Goal: Task Accomplishment & Management: Use online tool/utility

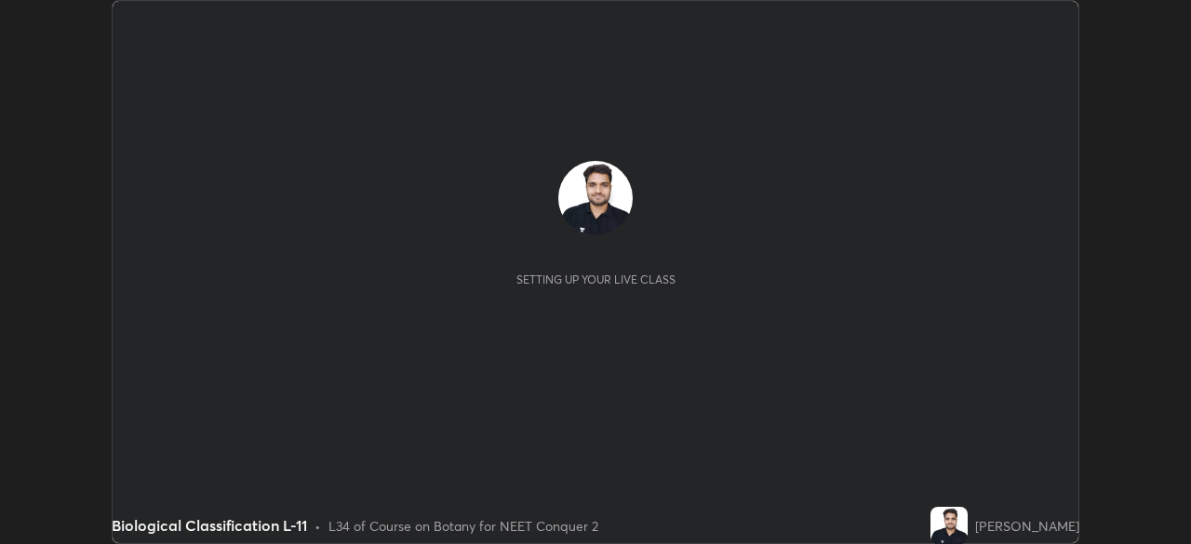
scroll to position [544, 1190]
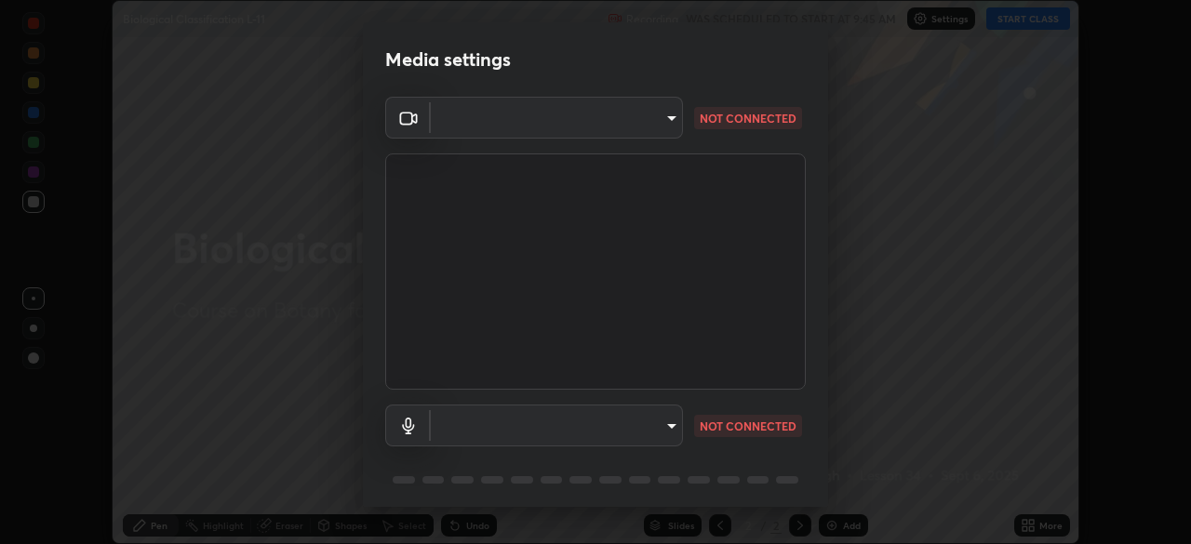
type input "e68af464f7f9ec2662c8dd58f0462b2d9bd4a3adfc91c634b4d9ed550f7d79d6"
type input "communications"
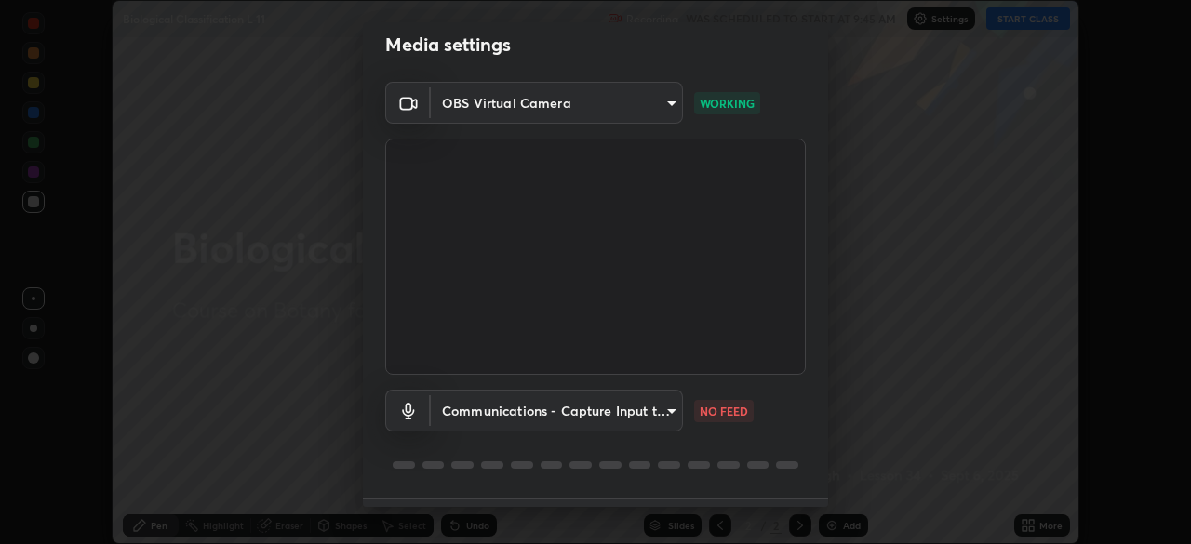
scroll to position [66, 0]
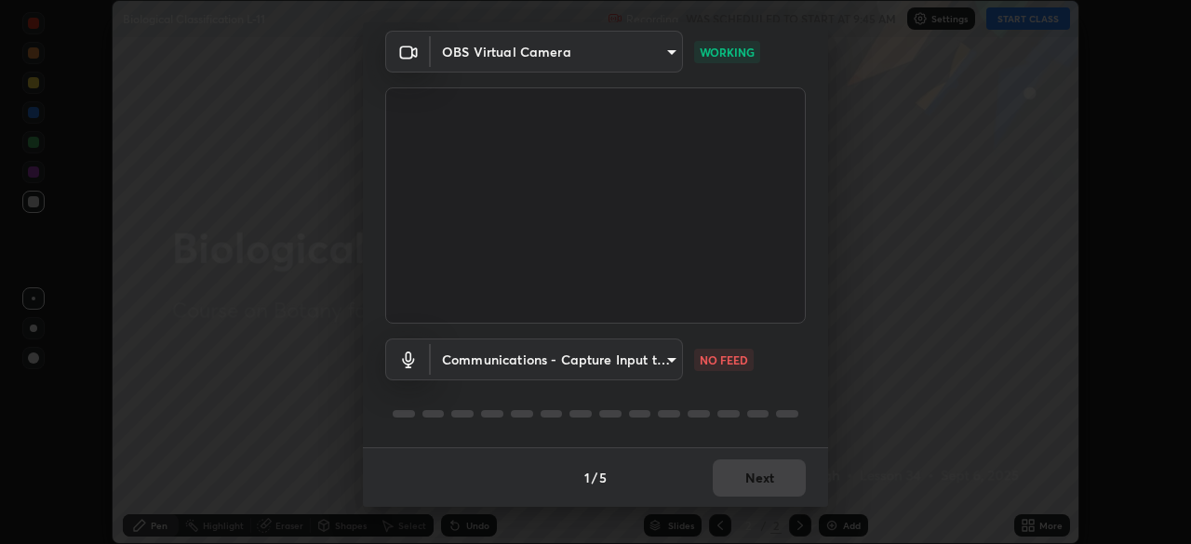
click at [722, 353] on p "NO FEED" at bounding box center [723, 360] width 48 height 17
click at [671, 55] on body "Erase all Biological Classification L-11 Recording WAS SCHEDULED TO START AT 9:…" at bounding box center [595, 272] width 1191 height 544
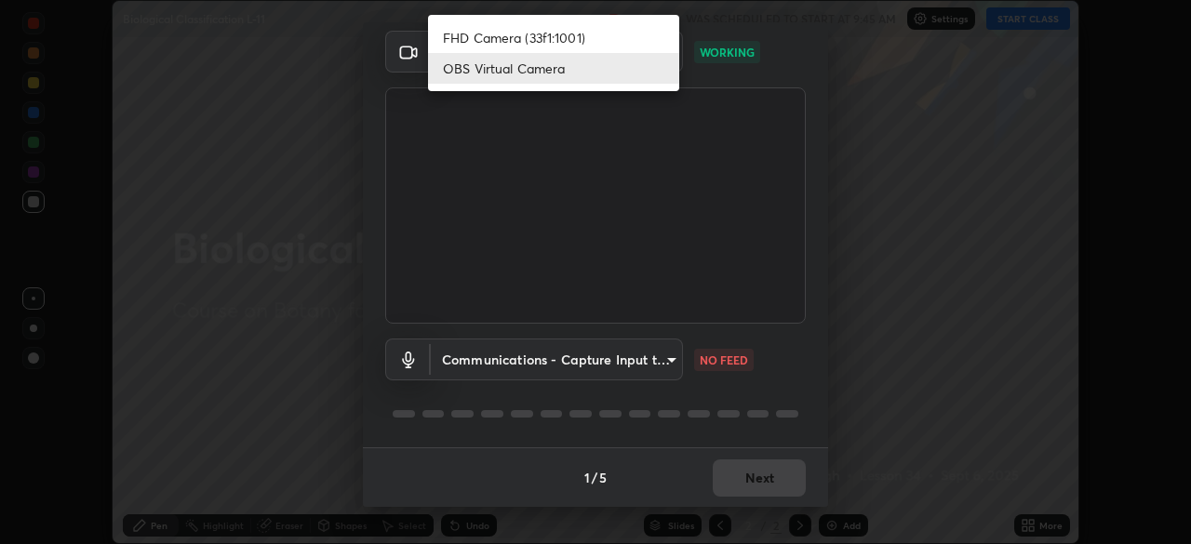
click at [628, 42] on li "FHD Camera (33f1:1001)" at bounding box center [553, 37] width 251 height 31
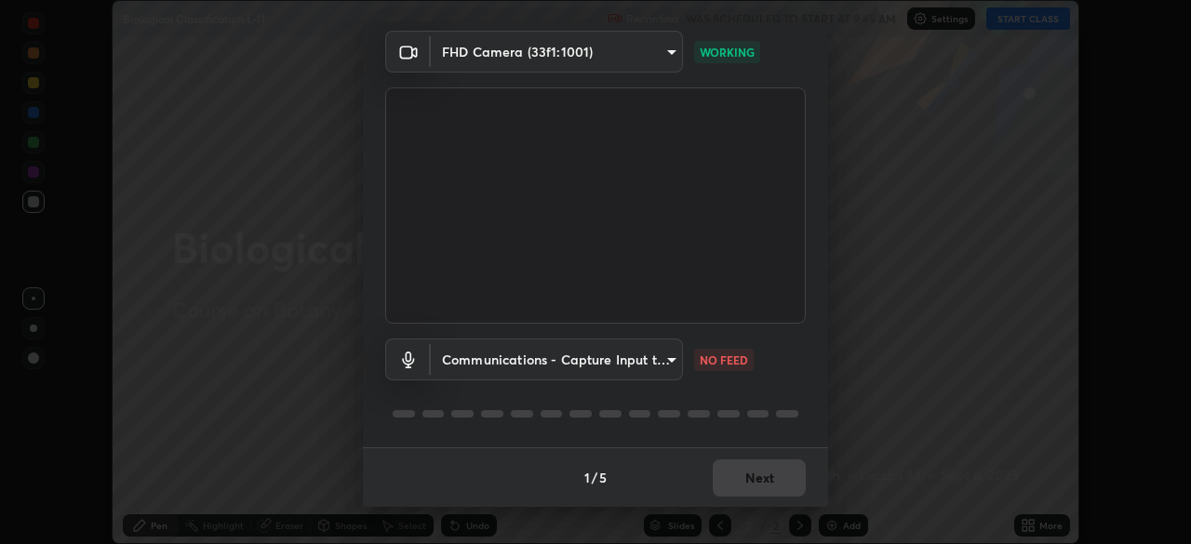
click at [656, 55] on body "Erase all Biological Classification L-11 Recording WAS SCHEDULED TO START AT 9:…" at bounding box center [595, 272] width 1191 height 544
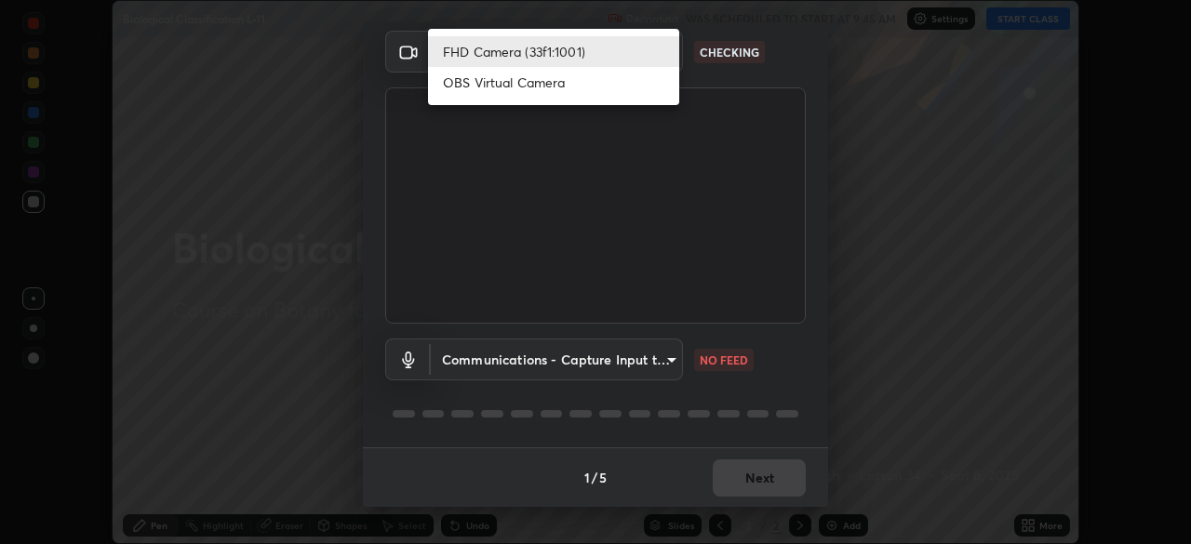
click at [615, 81] on li "OBS Virtual Camera" at bounding box center [553, 82] width 251 height 31
type input "e68af464f7f9ec2662c8dd58f0462b2d9bd4a3adfc91c634b4d9ed550f7d79d6"
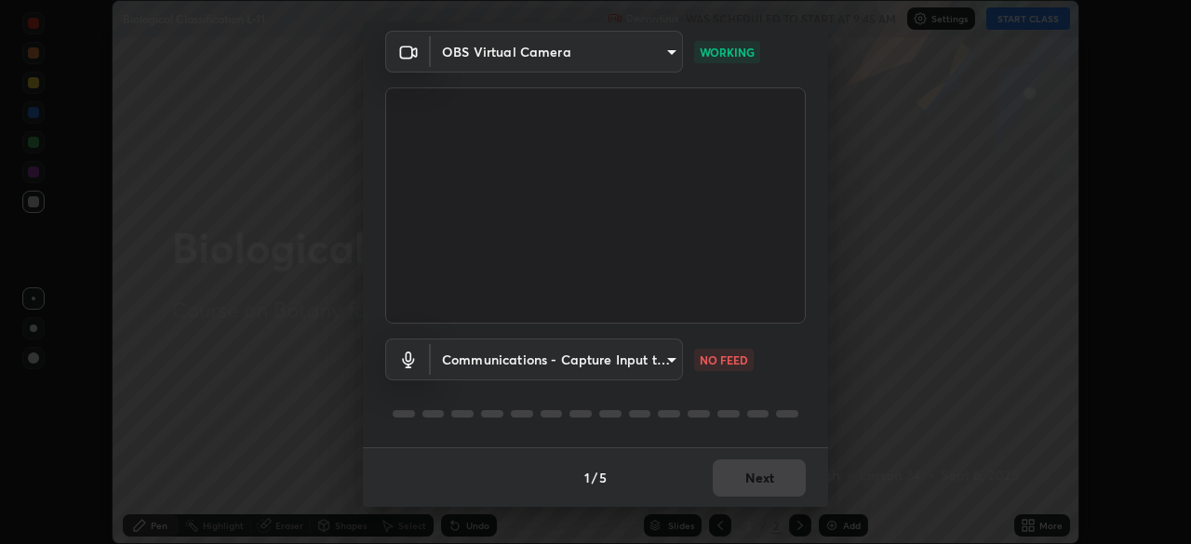
click at [669, 56] on body "Erase all Biological Classification L-11 Recording WAS SCHEDULED TO START AT 9:…" at bounding box center [595, 272] width 1191 height 544
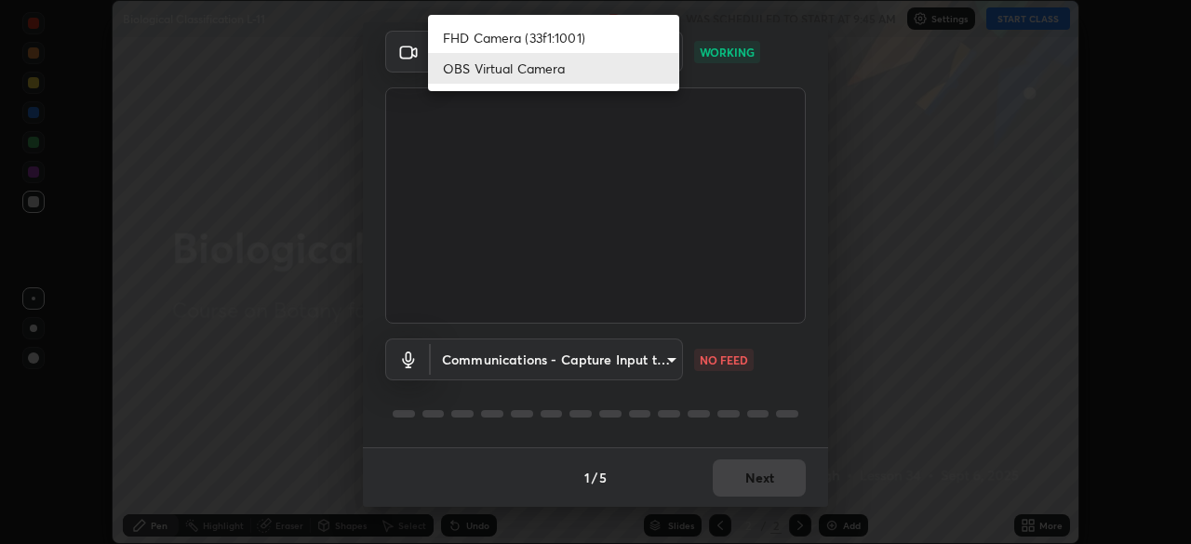
click at [646, 66] on li "OBS Virtual Camera" at bounding box center [553, 68] width 251 height 31
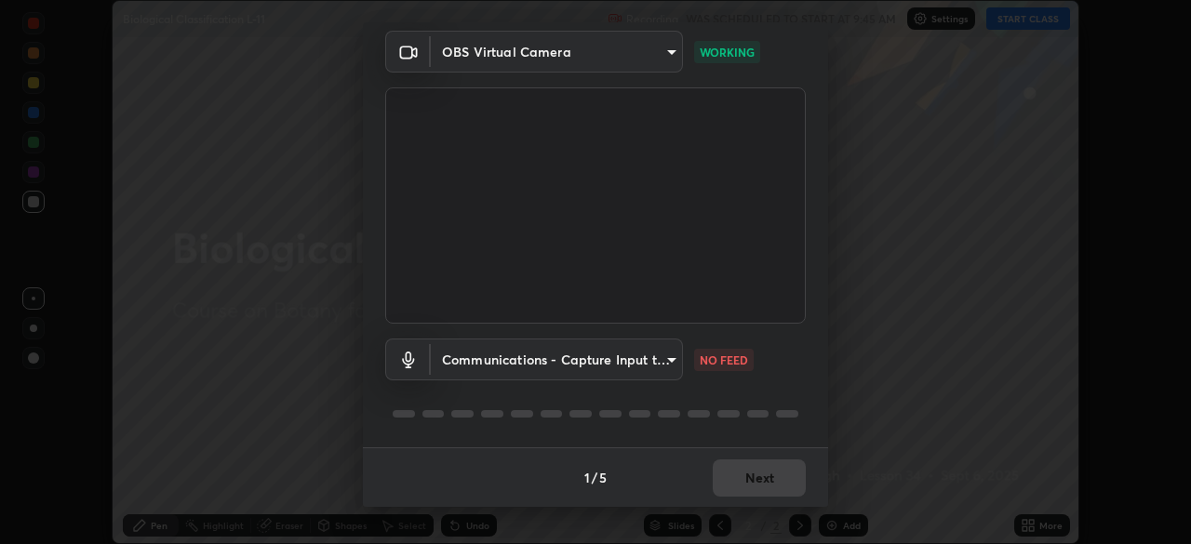
click at [463, 357] on body "Erase all Biological Classification L-11 Recording WAS SCHEDULED TO START AT 9:…" at bounding box center [595, 272] width 1191 height 544
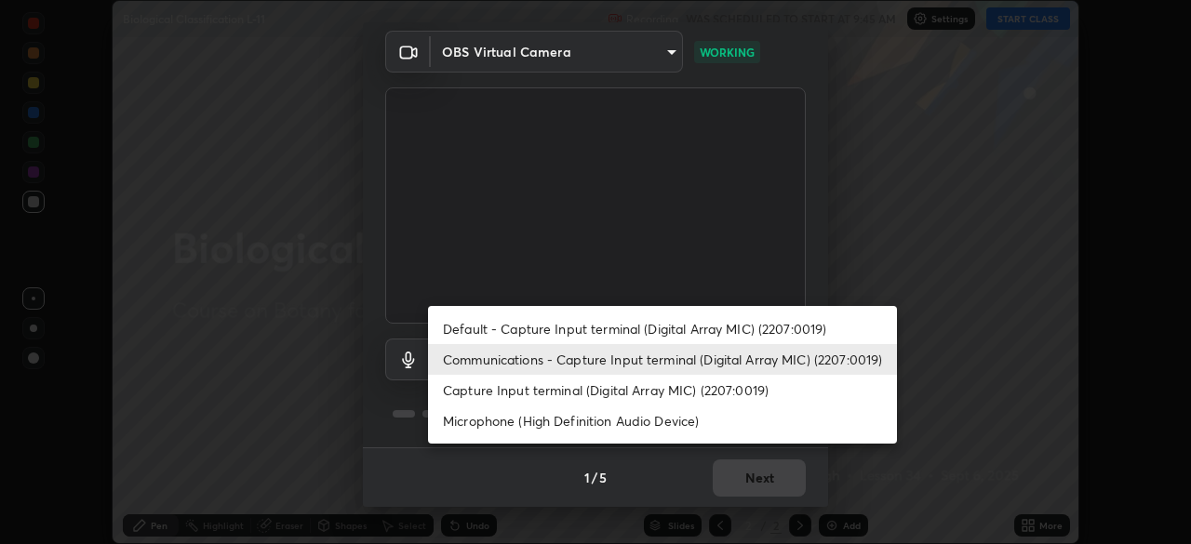
click at [518, 410] on li "Microphone (High Definition Audio Device)" at bounding box center [662, 421] width 469 height 31
type input "a7f7b396406f2fc47ee5579249efe5499b1f1c2fa23e515da08d6be7c687742f"
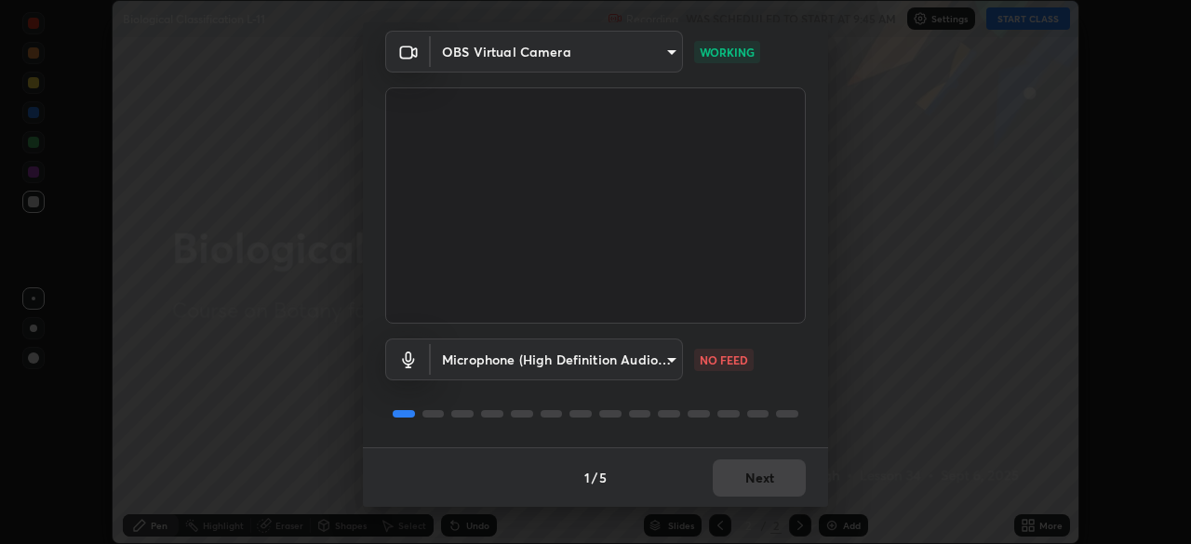
click at [556, 355] on body "Erase all Biological Classification L-11 Recording WAS SCHEDULED TO START AT 9:…" at bounding box center [595, 272] width 1191 height 544
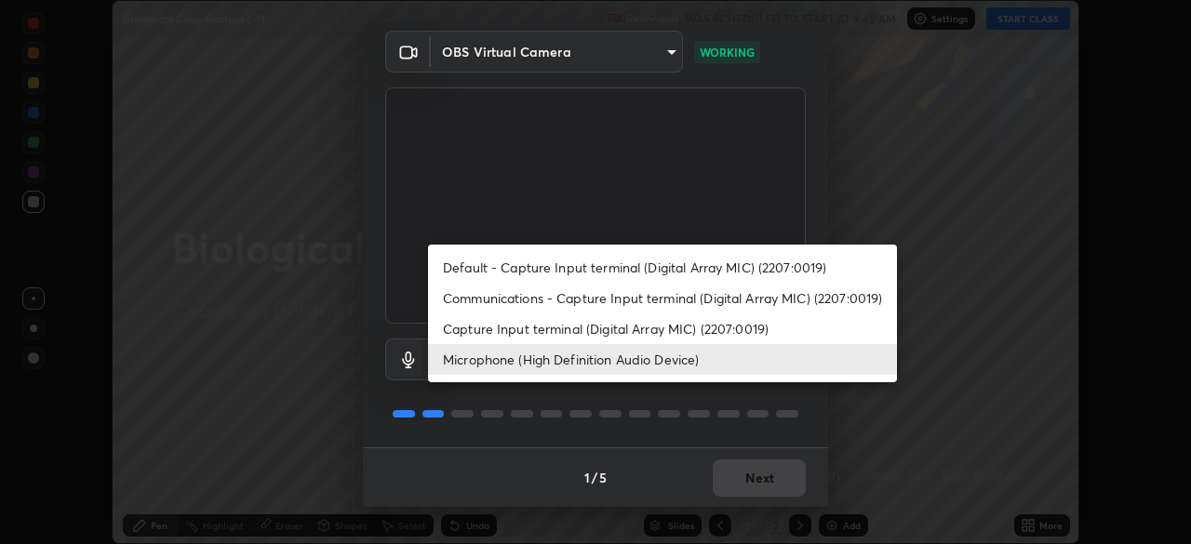
click at [536, 352] on li "Microphone (High Definition Audio Device)" at bounding box center [662, 359] width 469 height 31
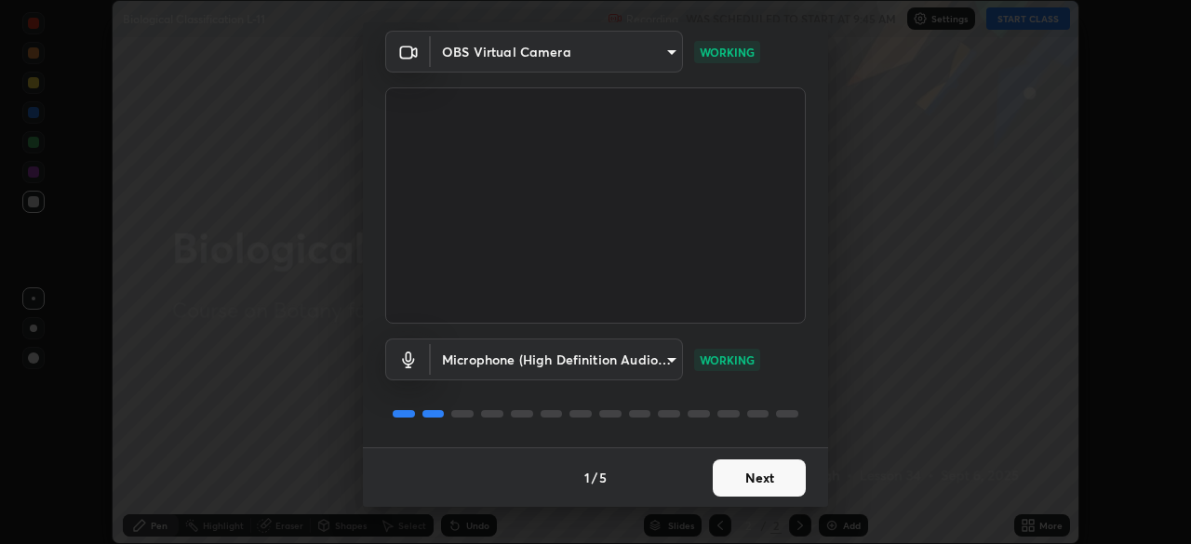
click at [518, 362] on body "Erase all Biological Classification L-11 Recording WAS SCHEDULED TO START AT 9:…" at bounding box center [595, 272] width 1191 height 544
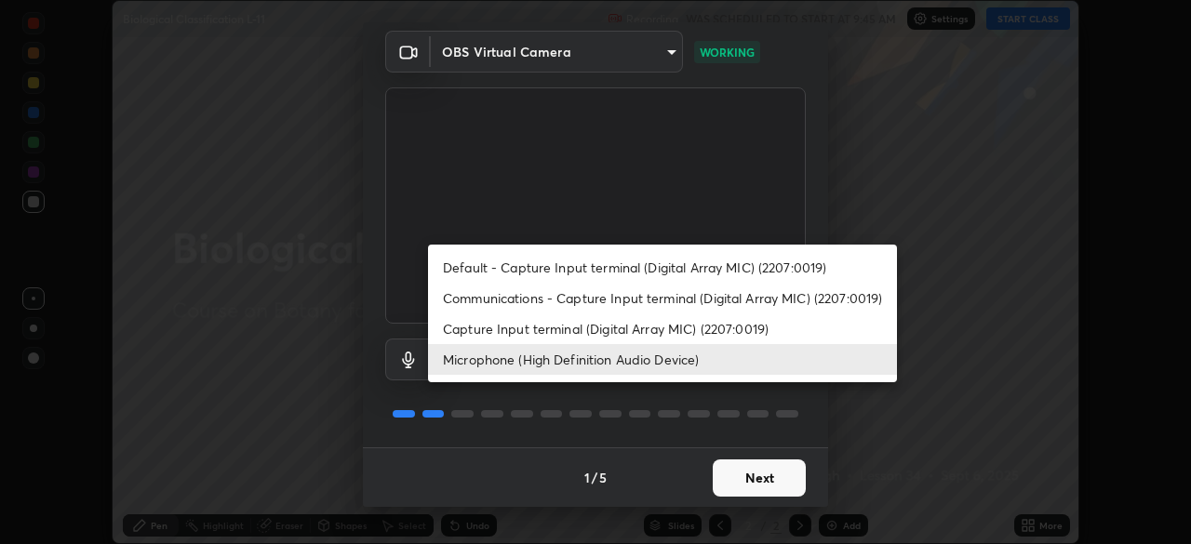
click at [858, 432] on div at bounding box center [595, 272] width 1191 height 544
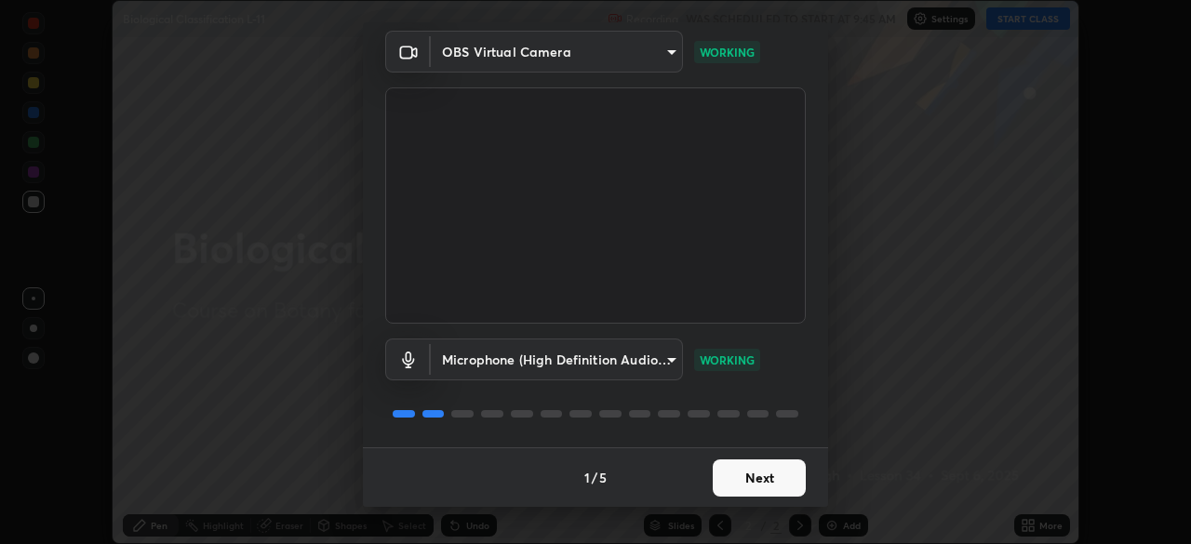
click at [772, 490] on button "Next" at bounding box center [758, 477] width 93 height 37
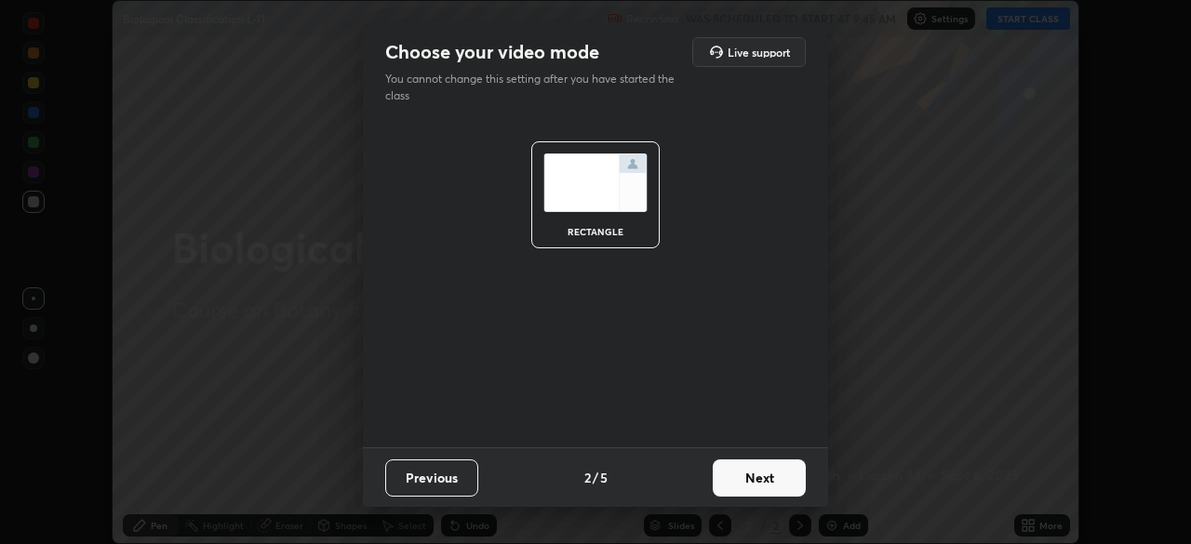
click at [754, 477] on button "Next" at bounding box center [758, 477] width 93 height 37
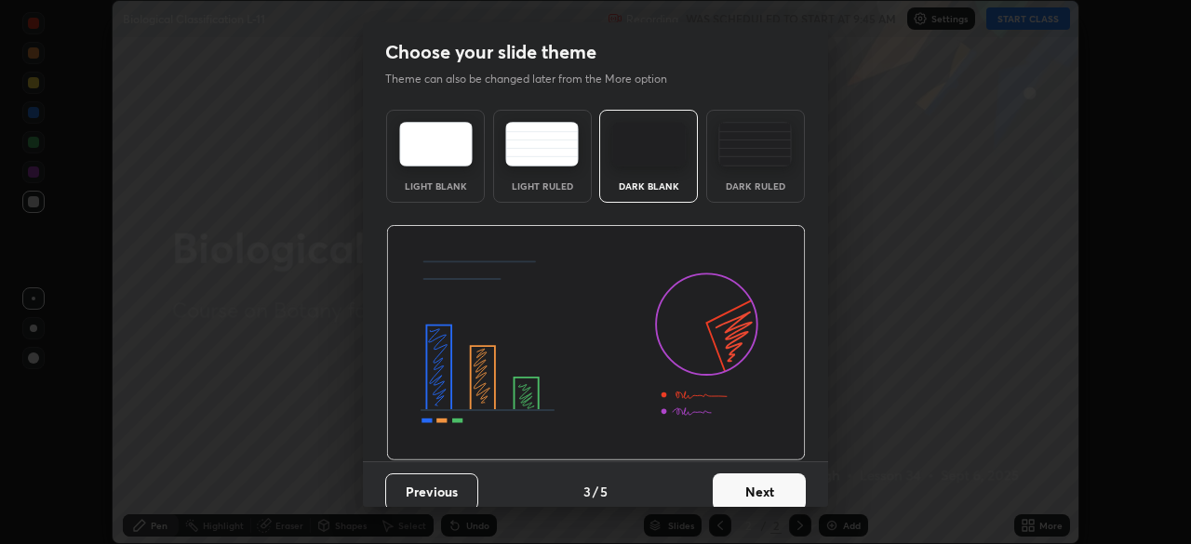
click at [770, 486] on button "Next" at bounding box center [758, 491] width 93 height 37
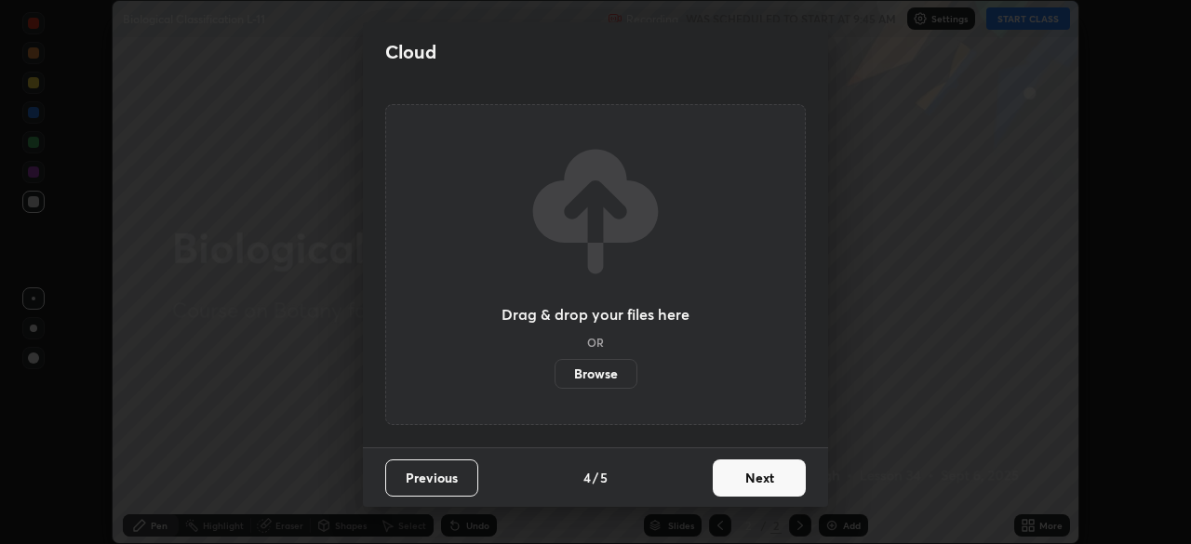
click at [783, 486] on button "Next" at bounding box center [758, 477] width 93 height 37
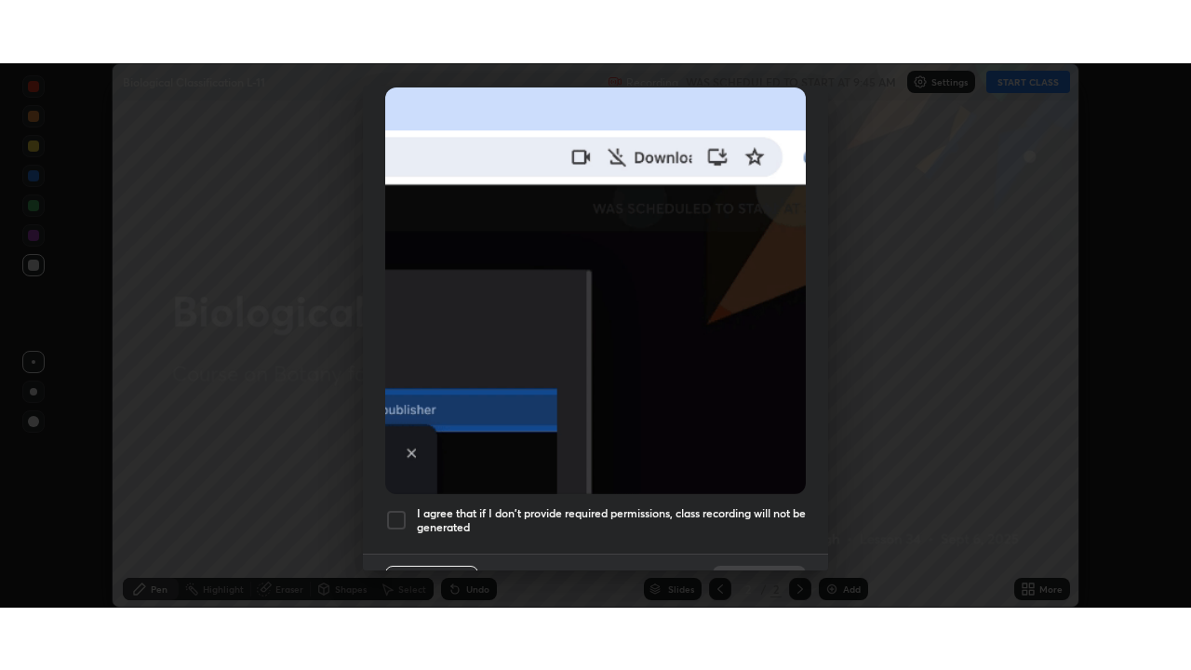
scroll to position [414, 0]
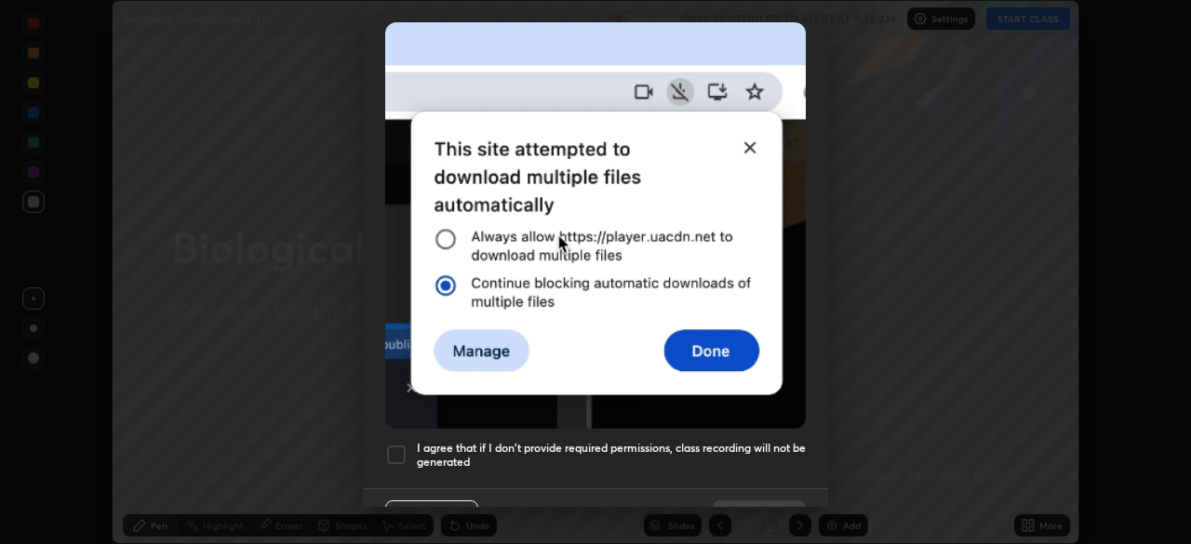
click at [398, 444] on div at bounding box center [396, 455] width 22 height 22
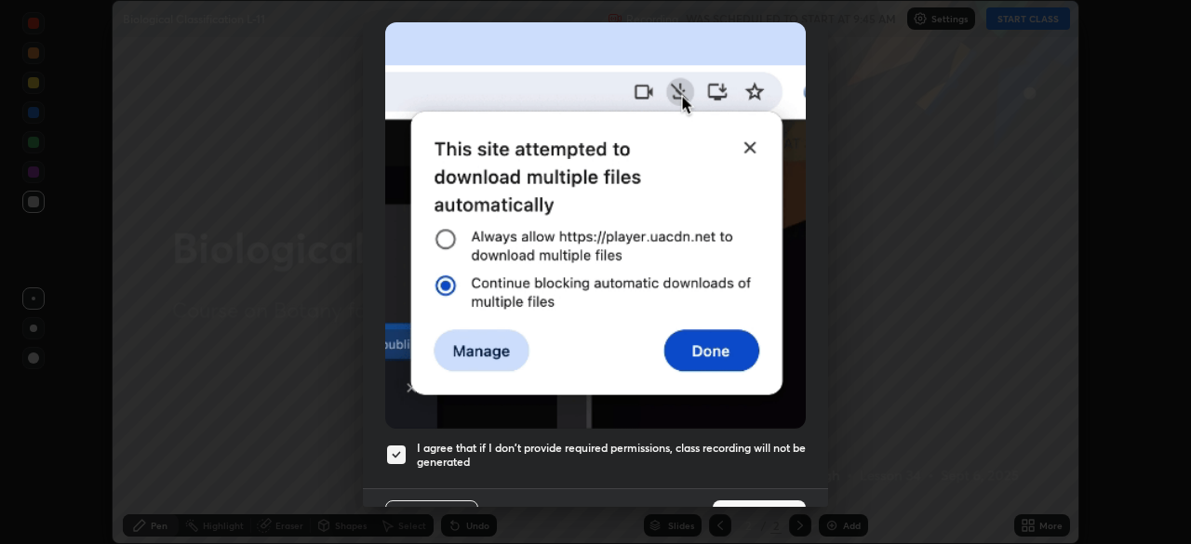
click at [764, 500] on button "Done" at bounding box center [758, 518] width 93 height 37
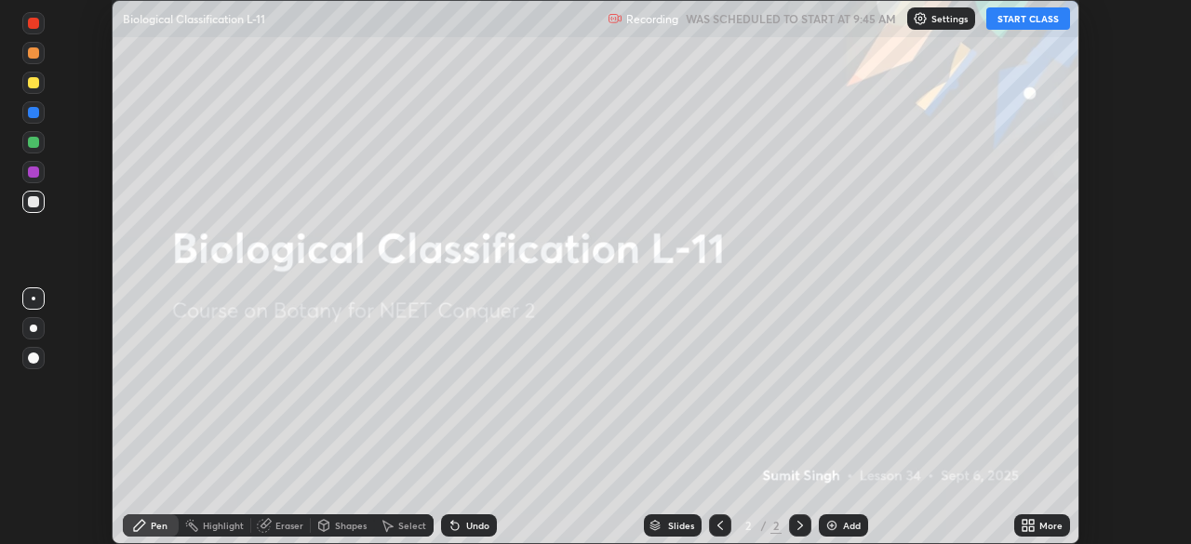
click at [1031, 522] on icon at bounding box center [1031, 522] width 5 height 5
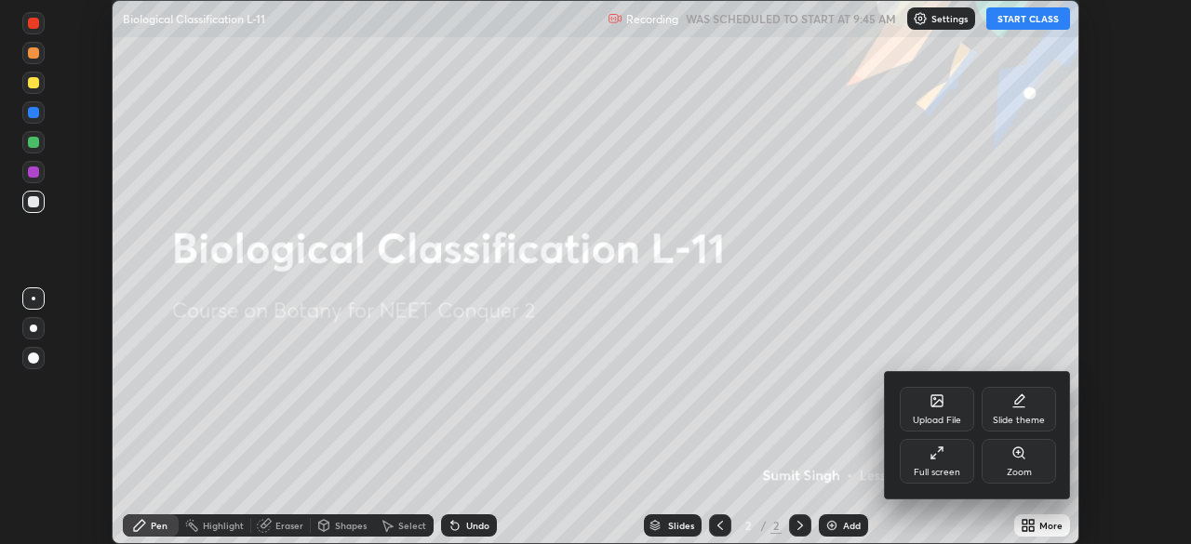
click at [936, 465] on div "Full screen" at bounding box center [936, 461] width 74 height 45
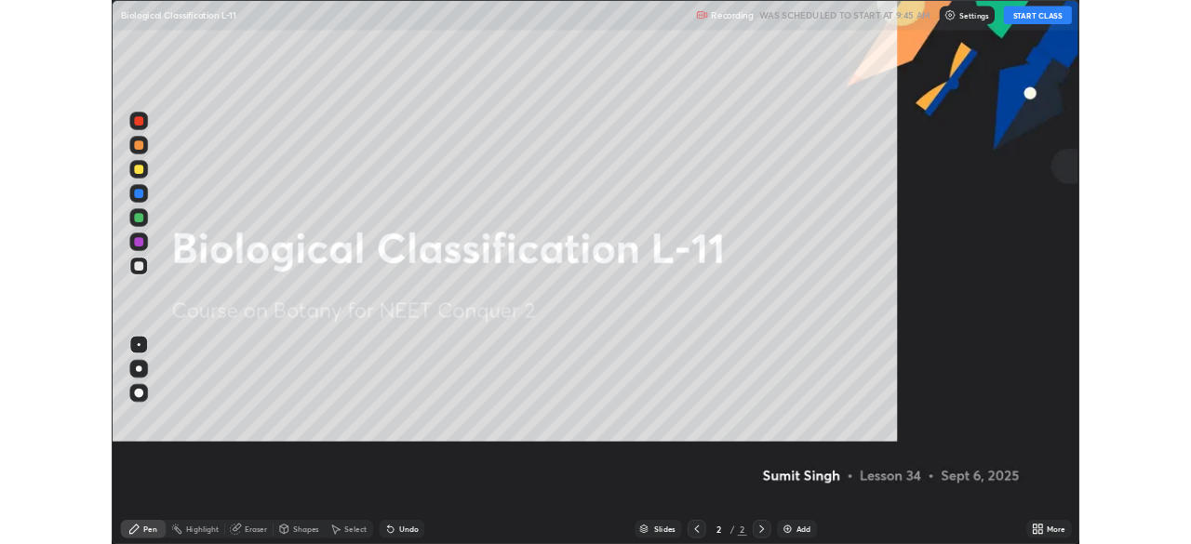
scroll to position [670, 1191]
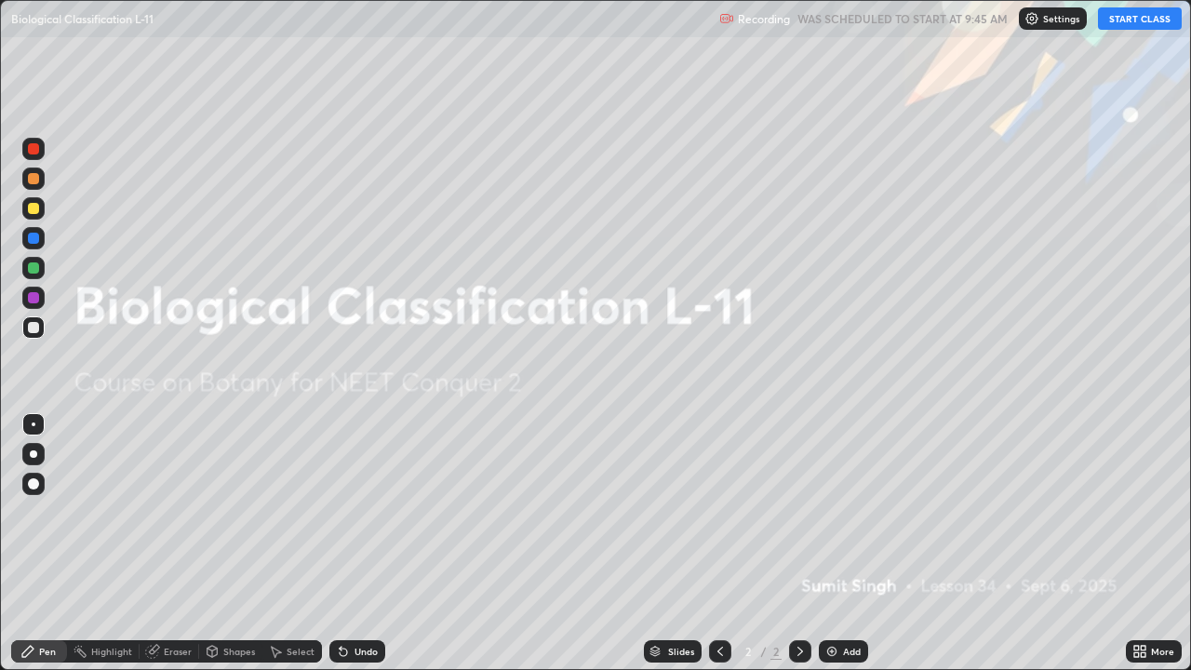
click at [1129, 15] on button "START CLASS" at bounding box center [1140, 18] width 84 height 22
click at [849, 543] on div "Add" at bounding box center [852, 650] width 18 height 9
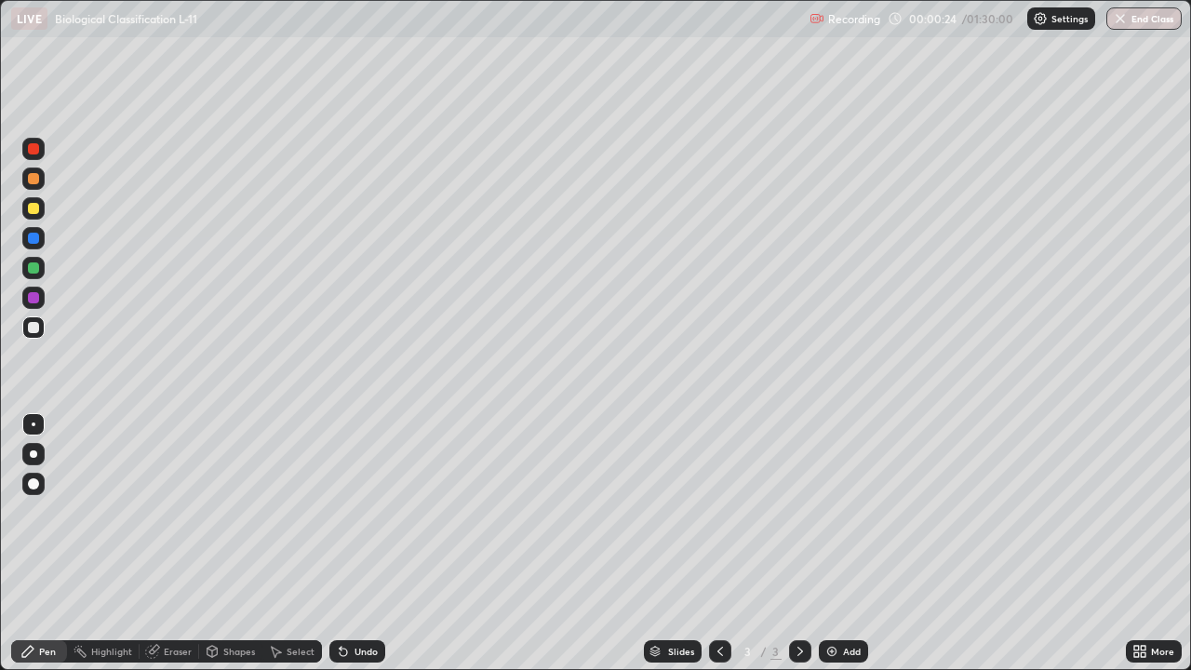
click at [35, 451] on div at bounding box center [33, 453] width 7 height 7
click at [38, 180] on div at bounding box center [33, 178] width 11 height 11
click at [354, 543] on div "Undo" at bounding box center [365, 650] width 23 height 9
click at [34, 152] on div at bounding box center [33, 148] width 11 height 11
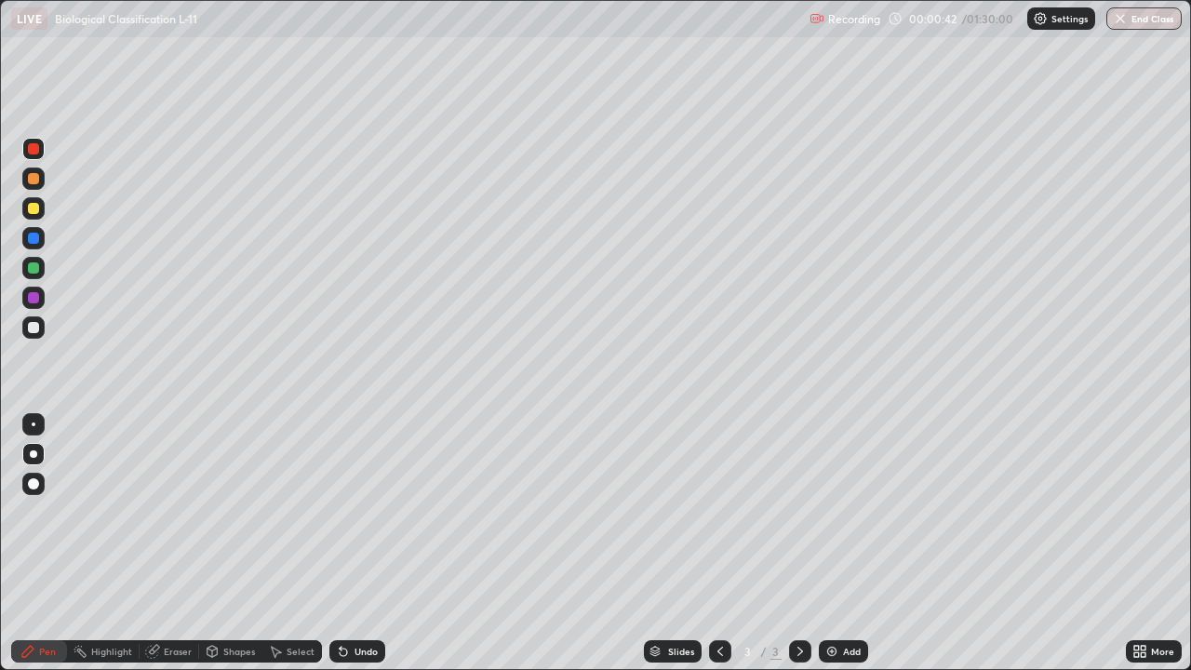
click at [34, 211] on div at bounding box center [33, 208] width 11 height 11
click at [354, 543] on div "Undo" at bounding box center [365, 650] width 23 height 9
click at [349, 543] on div "Undo" at bounding box center [357, 651] width 56 height 22
click at [34, 179] on div at bounding box center [33, 178] width 11 height 11
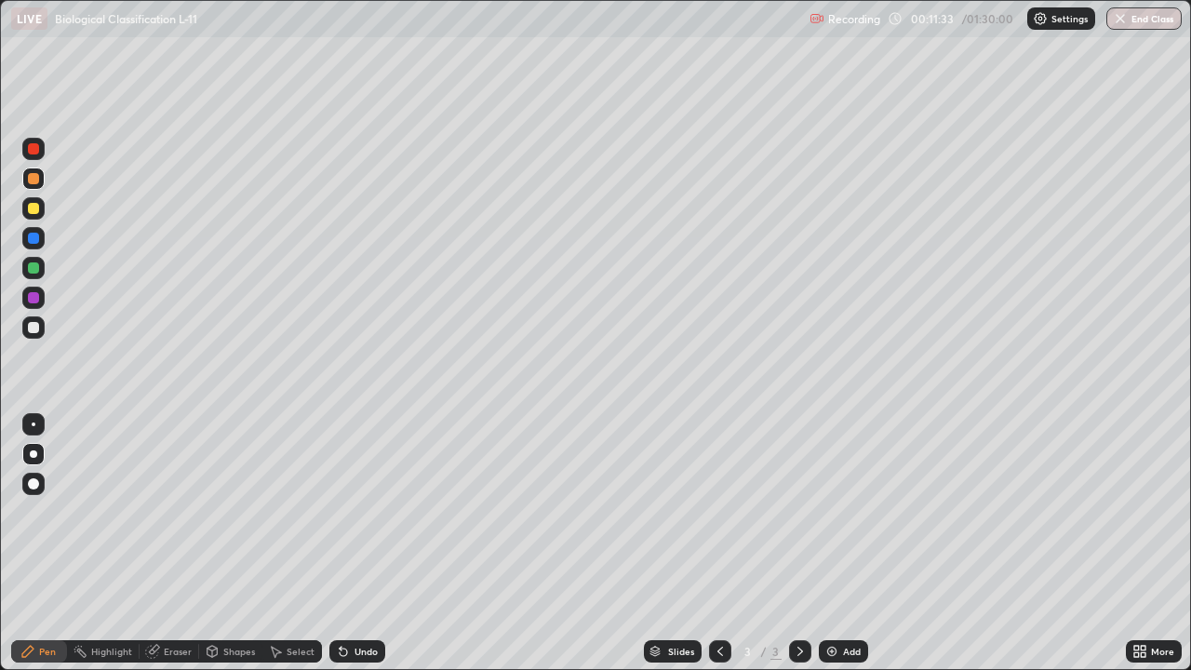
click at [339, 543] on icon at bounding box center [340, 647] width 2 height 2
click at [180, 543] on div "Eraser" at bounding box center [178, 650] width 28 height 9
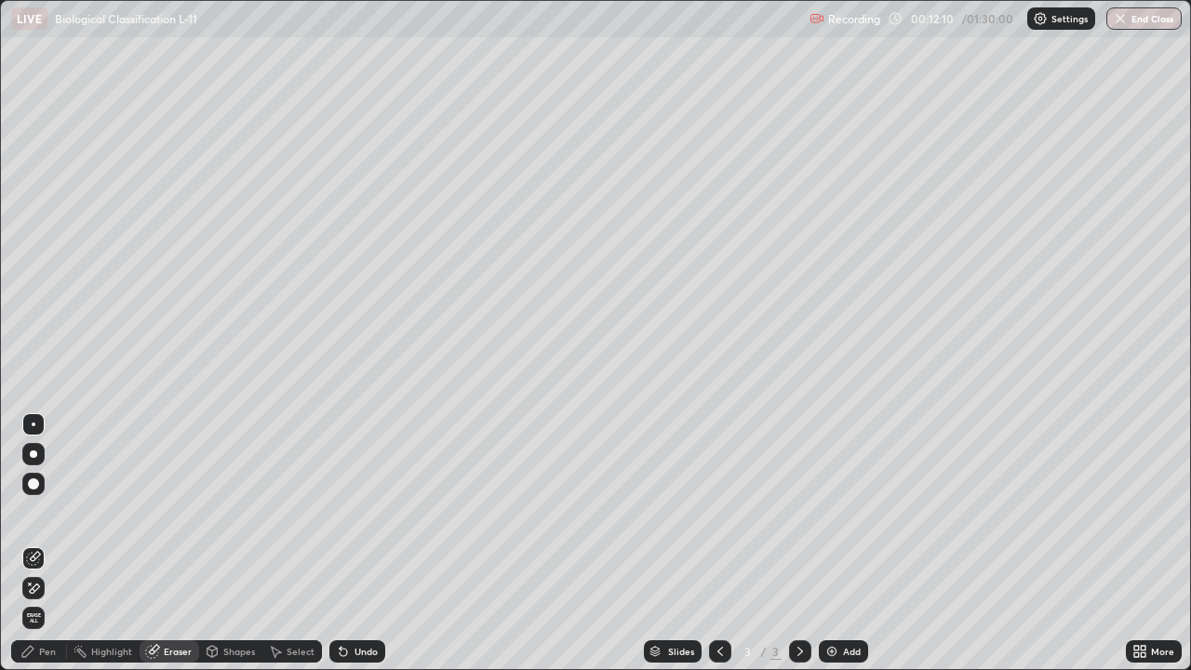
click at [41, 543] on div "Pen" at bounding box center [47, 650] width 17 height 9
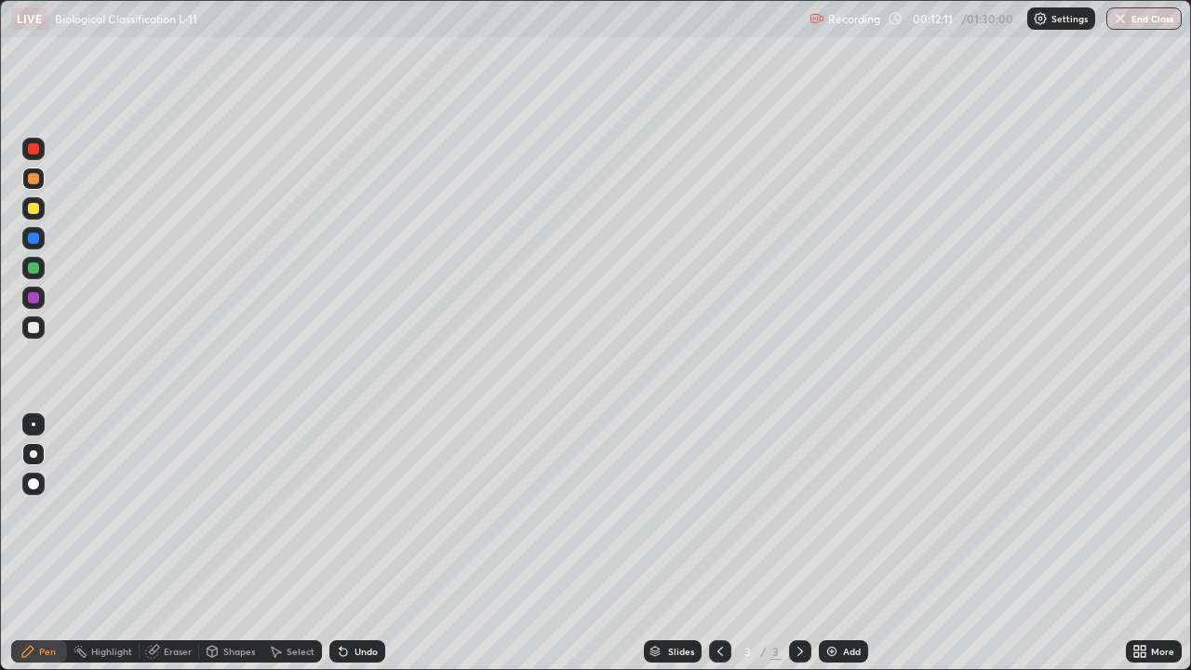
click at [33, 326] on div at bounding box center [33, 327] width 11 height 11
click at [37, 209] on div at bounding box center [33, 208] width 11 height 11
click at [33, 264] on div at bounding box center [33, 267] width 11 height 11
click at [38, 211] on div at bounding box center [33, 208] width 11 height 11
click at [35, 270] on div at bounding box center [33, 267] width 11 height 11
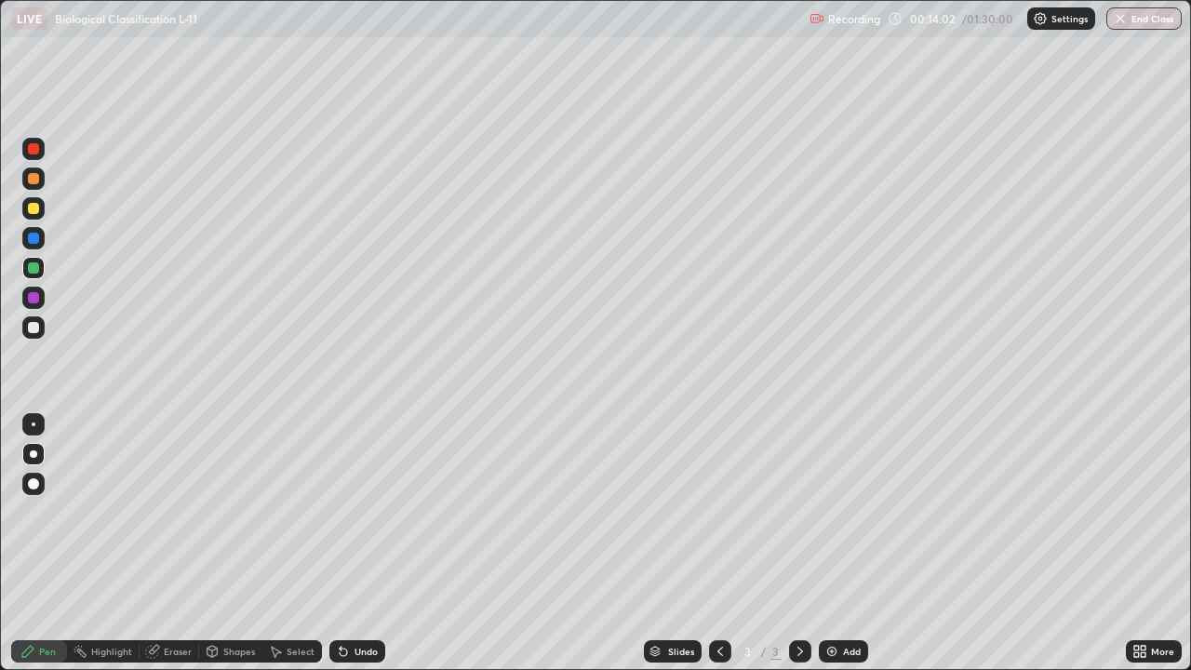
click at [357, 543] on div "Undo" at bounding box center [365, 650] width 23 height 9
click at [356, 543] on div "Undo" at bounding box center [365, 650] width 23 height 9
click at [34, 208] on div at bounding box center [33, 208] width 11 height 11
click at [33, 269] on div at bounding box center [33, 267] width 11 height 11
click at [34, 329] on div at bounding box center [33, 327] width 11 height 11
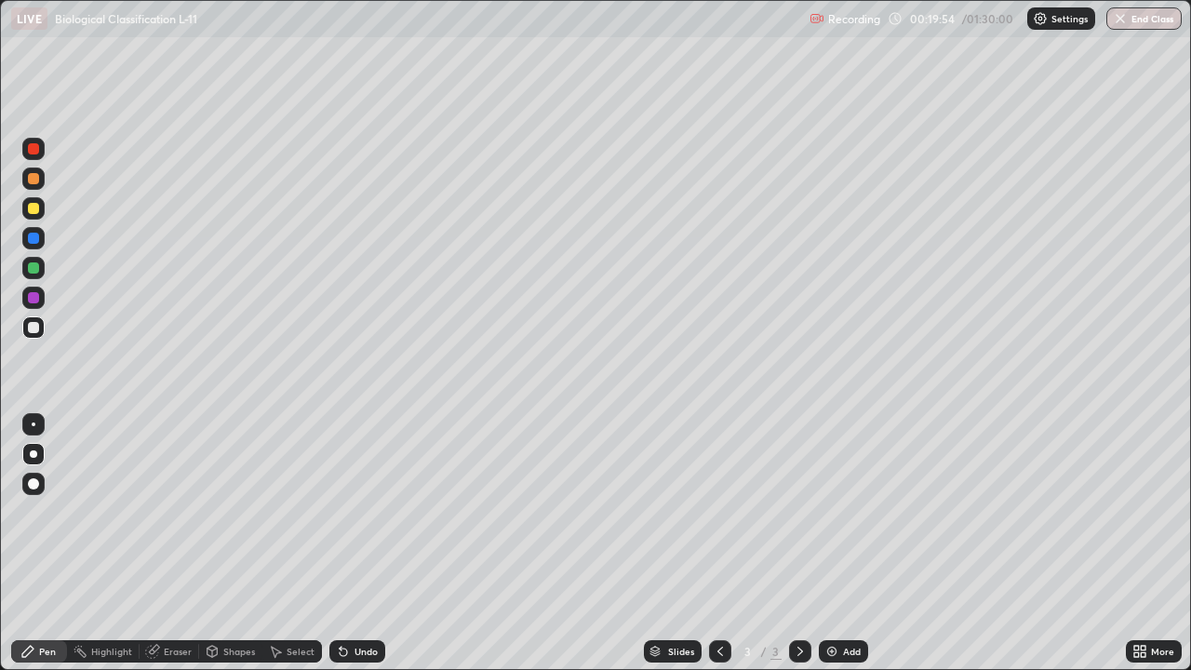
click at [845, 543] on div "Add" at bounding box center [842, 651] width 49 height 22
click at [716, 543] on icon at bounding box center [719, 651] width 15 height 15
click at [832, 543] on img at bounding box center [831, 651] width 15 height 15
click at [715, 543] on div at bounding box center [720, 651] width 22 height 22
click at [795, 543] on div at bounding box center [800, 651] width 22 height 22
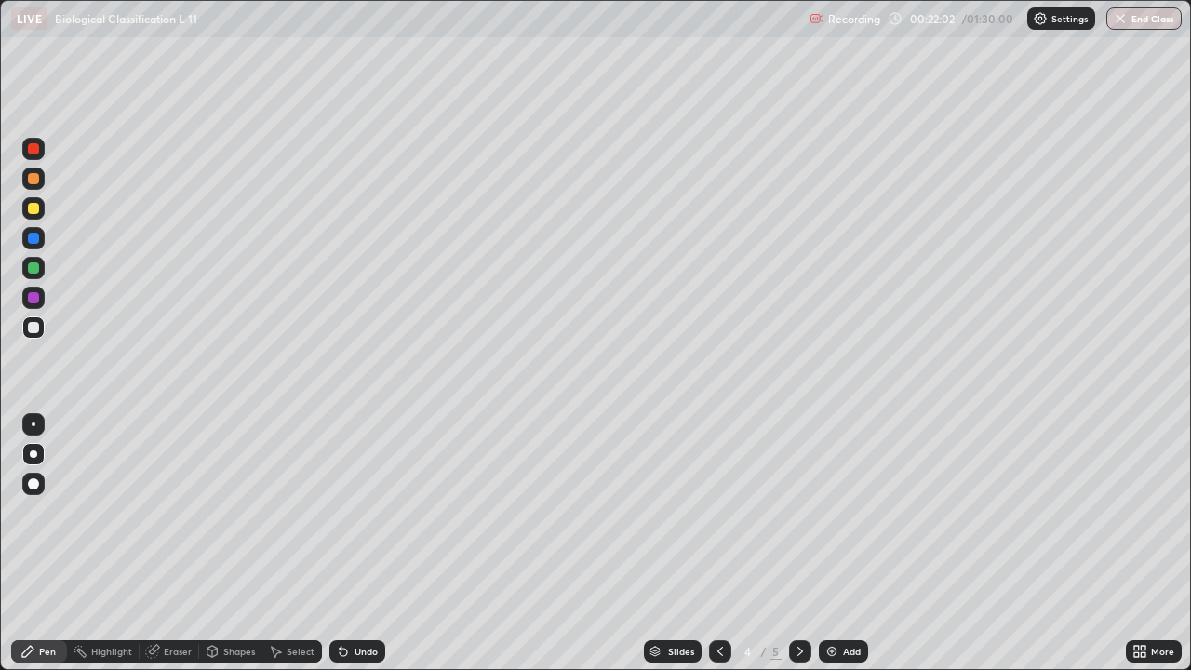
click at [36, 206] on div at bounding box center [33, 208] width 11 height 11
click at [33, 180] on div at bounding box center [33, 178] width 11 height 11
click at [351, 543] on div "Undo" at bounding box center [357, 651] width 56 height 22
click at [350, 543] on div "Undo" at bounding box center [357, 651] width 56 height 22
click at [343, 543] on icon at bounding box center [343, 651] width 15 height 15
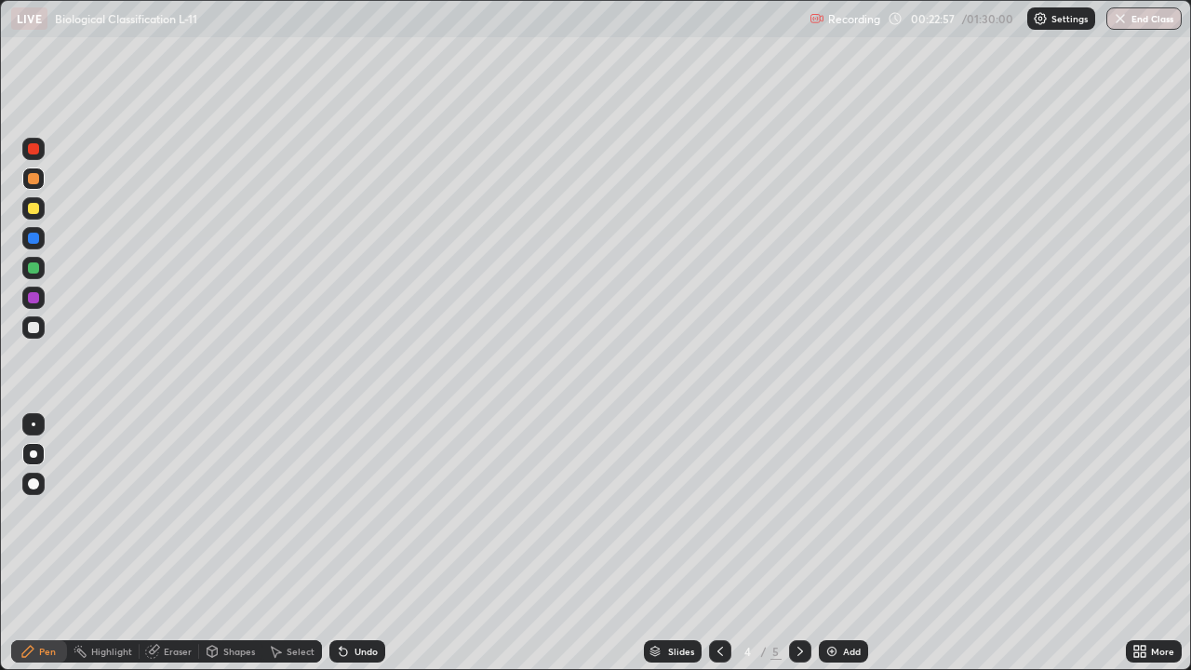
click at [339, 543] on icon at bounding box center [340, 647] width 2 height 2
click at [349, 543] on div "Undo" at bounding box center [357, 651] width 56 height 22
click at [347, 543] on icon at bounding box center [343, 651] width 15 height 15
click at [346, 543] on icon at bounding box center [343, 651] width 15 height 15
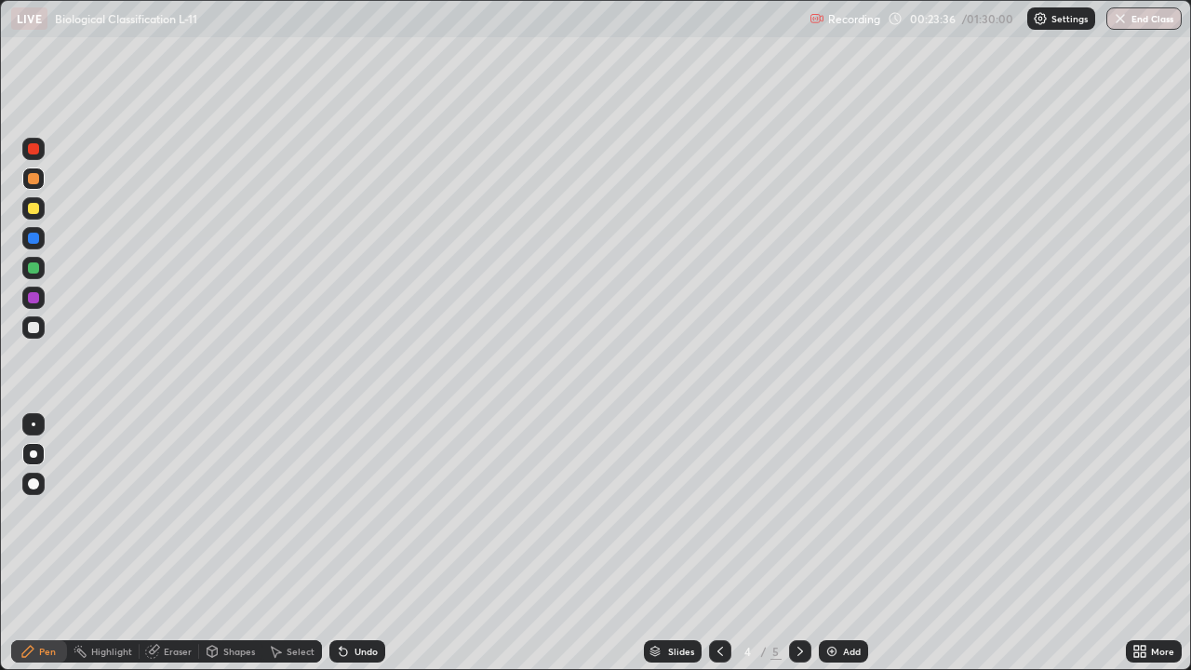
click at [36, 270] on div at bounding box center [33, 267] width 11 height 11
click at [352, 543] on div "Undo" at bounding box center [357, 651] width 56 height 22
click at [34, 327] on div at bounding box center [33, 327] width 11 height 11
click at [34, 148] on div at bounding box center [33, 148] width 11 height 11
click at [31, 269] on div at bounding box center [33, 267] width 11 height 11
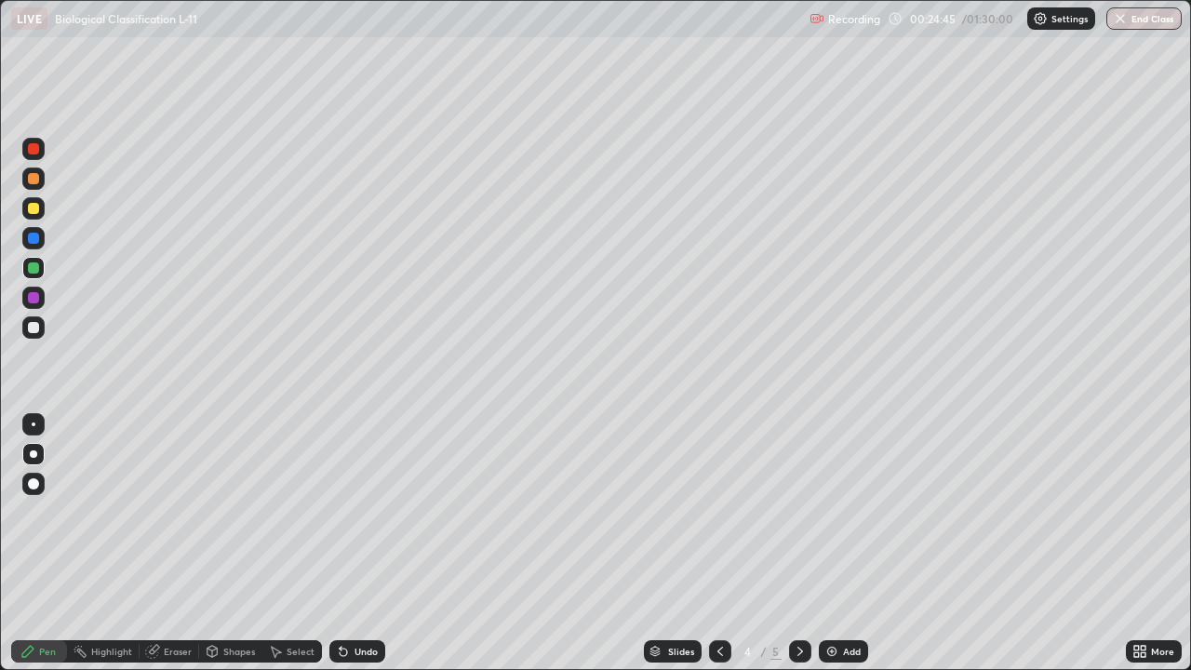
click at [32, 328] on div at bounding box center [33, 327] width 11 height 11
click at [35, 327] on div at bounding box center [33, 327] width 11 height 11
click at [38, 269] on div at bounding box center [33, 267] width 11 height 11
click at [41, 212] on div at bounding box center [33, 208] width 22 height 22
click at [366, 543] on div "Undo" at bounding box center [365, 650] width 23 height 9
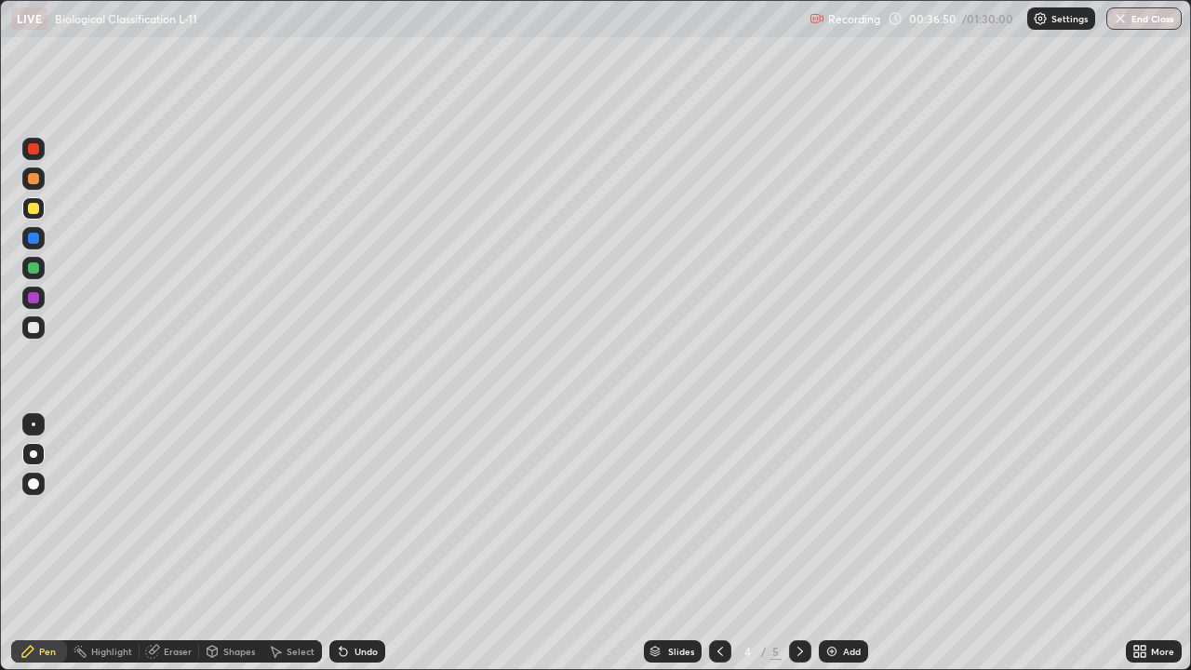
click at [365, 543] on div "Undo" at bounding box center [365, 650] width 23 height 9
click at [369, 543] on div "Undo" at bounding box center [365, 650] width 23 height 9
click at [372, 543] on div "Undo" at bounding box center [365, 650] width 23 height 9
click at [369, 543] on div "Undo" at bounding box center [365, 650] width 23 height 9
click at [355, 543] on div "Undo" at bounding box center [365, 650] width 23 height 9
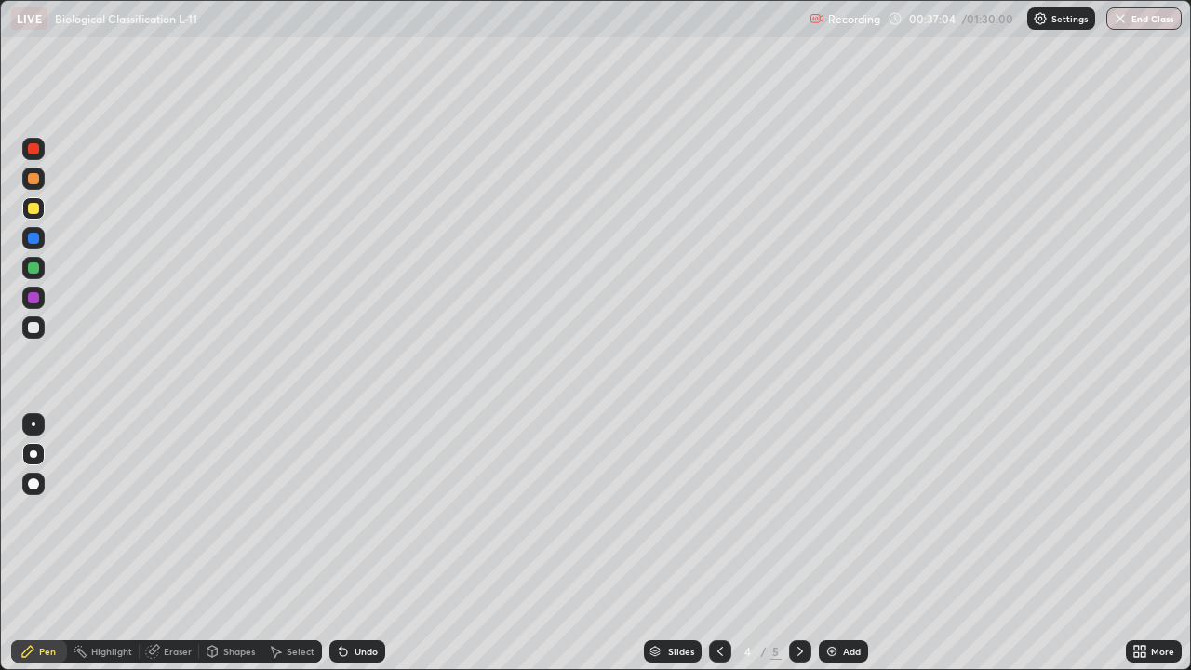
click at [355, 543] on div "Undo" at bounding box center [365, 650] width 23 height 9
click at [362, 543] on div "Undo" at bounding box center [365, 650] width 23 height 9
click at [792, 543] on icon at bounding box center [799, 651] width 15 height 15
click at [36, 179] on div at bounding box center [33, 178] width 11 height 11
click at [347, 543] on div "Undo" at bounding box center [357, 651] width 56 height 22
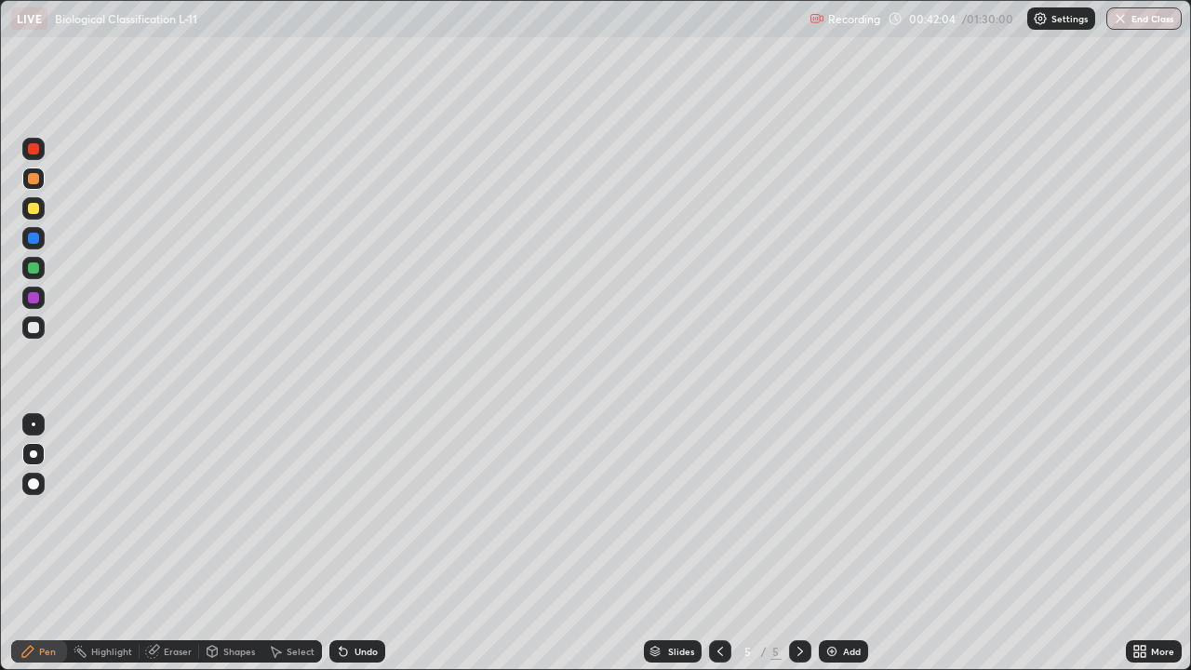
click at [35, 210] on div at bounding box center [33, 208] width 11 height 11
click at [34, 326] on div at bounding box center [33, 327] width 11 height 11
click at [38, 210] on div at bounding box center [33, 208] width 11 height 11
click at [37, 327] on div at bounding box center [33, 327] width 11 height 11
click at [33, 207] on div at bounding box center [33, 208] width 11 height 11
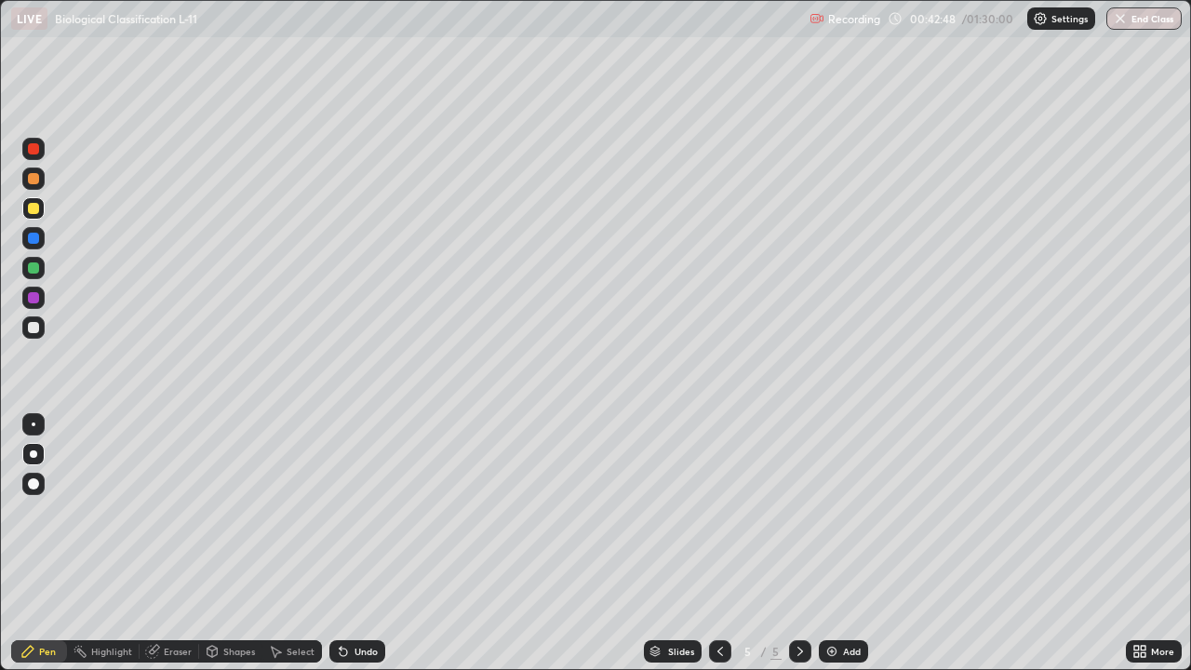
click at [363, 543] on div "Undo" at bounding box center [365, 650] width 23 height 9
click at [364, 543] on div "Undo" at bounding box center [365, 650] width 23 height 9
click at [363, 543] on div "Undo" at bounding box center [365, 650] width 23 height 9
click at [365, 543] on div "Undo" at bounding box center [365, 650] width 23 height 9
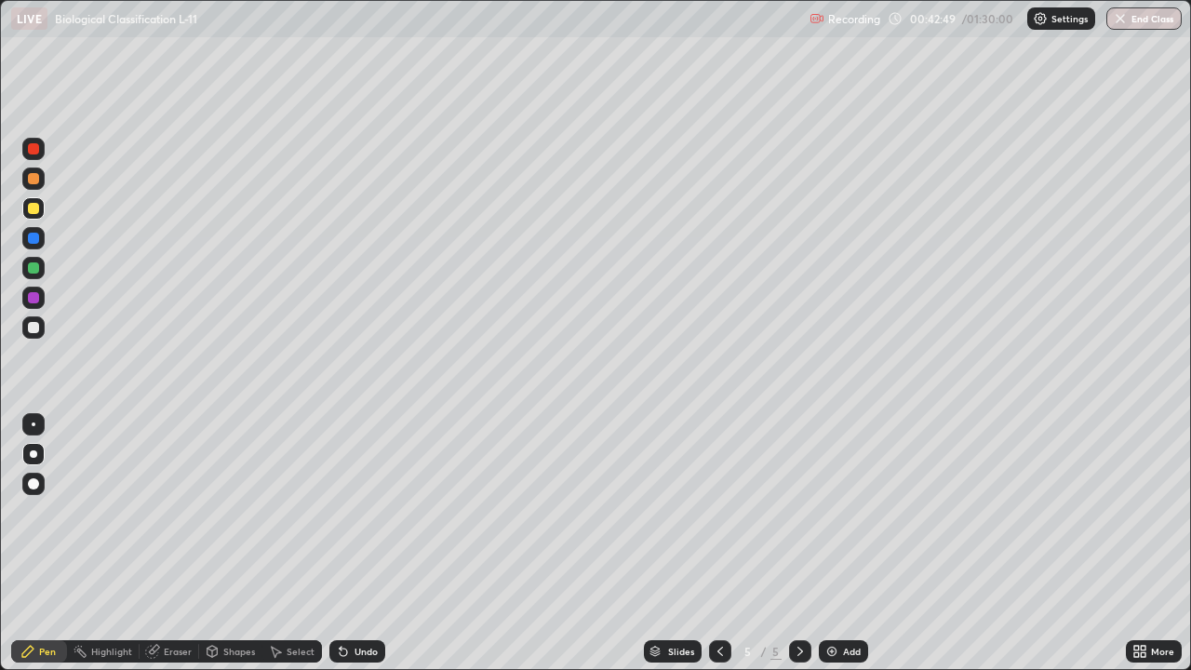
click at [363, 543] on div "Undo" at bounding box center [365, 650] width 23 height 9
click at [362, 543] on div "Undo" at bounding box center [365, 650] width 23 height 9
click at [363, 543] on div "Undo" at bounding box center [365, 650] width 23 height 9
click at [362, 543] on div "Undo" at bounding box center [365, 650] width 23 height 9
click at [360, 543] on div "Undo" at bounding box center [365, 650] width 23 height 9
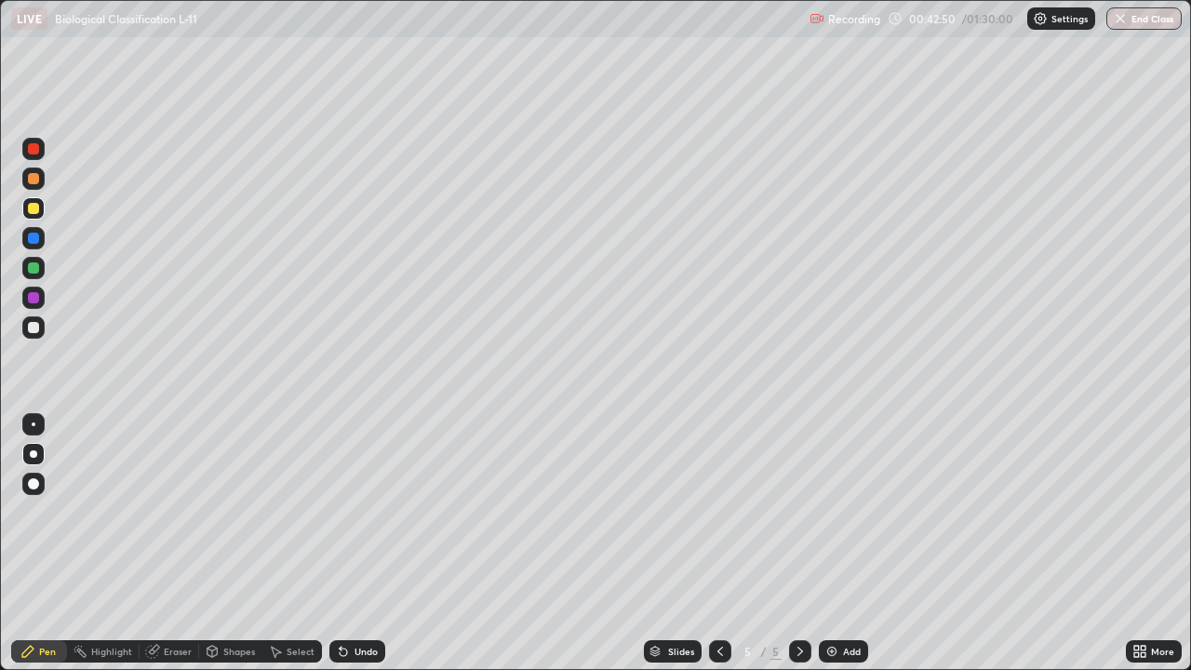
click at [360, 543] on div "Undo" at bounding box center [365, 650] width 23 height 9
click at [362, 543] on div "Undo" at bounding box center [365, 650] width 23 height 9
click at [360, 543] on div "Undo" at bounding box center [365, 650] width 23 height 9
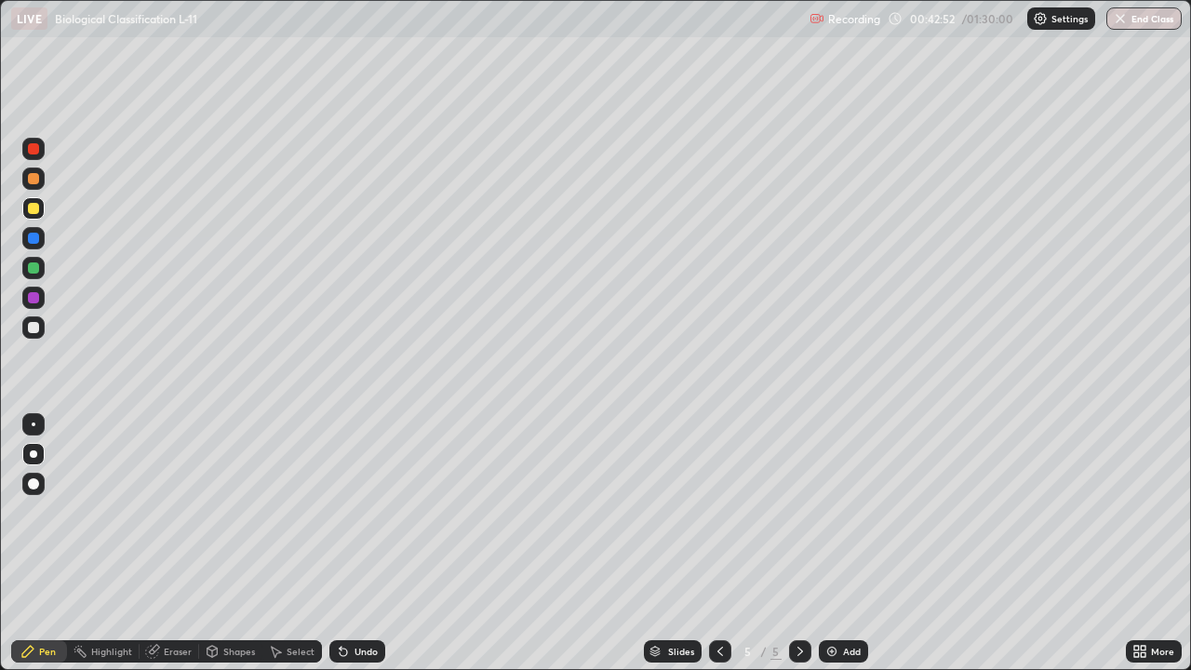
click at [360, 543] on div "Undo" at bounding box center [365, 650] width 23 height 9
click at [354, 543] on div "Undo" at bounding box center [365, 650] width 23 height 9
click at [35, 330] on div at bounding box center [33, 327] width 11 height 11
click at [35, 213] on div at bounding box center [33, 208] width 11 height 11
click at [21, 310] on div at bounding box center [34, 298] width 30 height 30
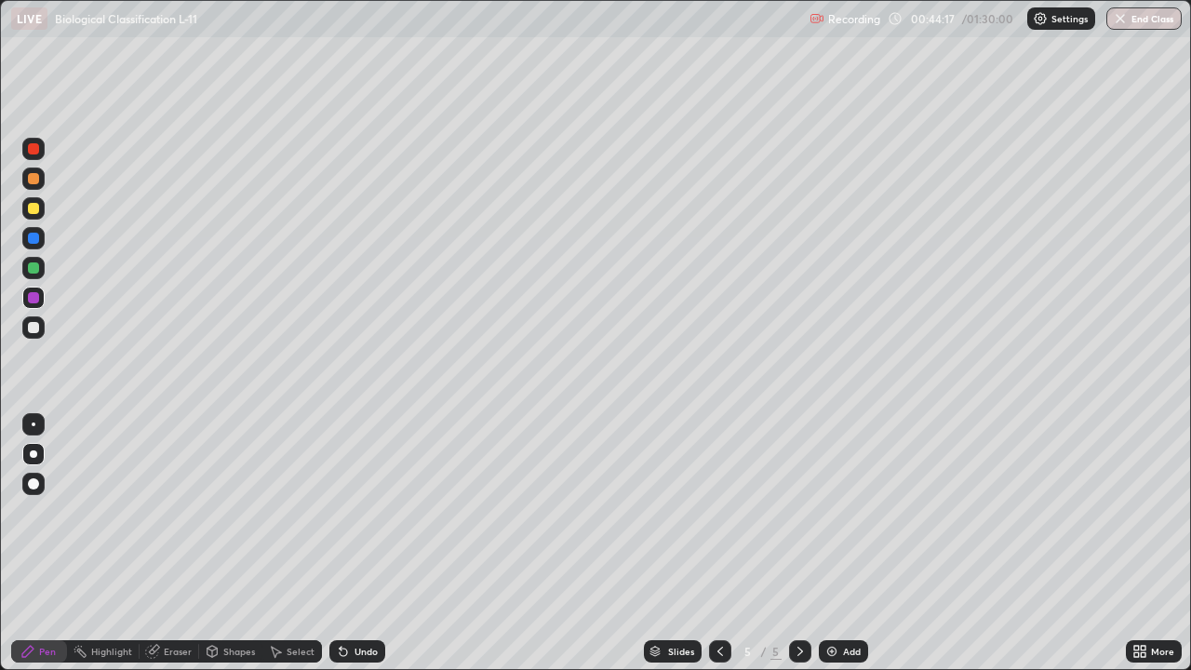
click at [36, 326] on div at bounding box center [33, 327] width 11 height 11
click at [35, 302] on div at bounding box center [33, 297] width 11 height 11
click at [33, 271] on div at bounding box center [33, 267] width 11 height 11
click at [40, 327] on div at bounding box center [33, 327] width 22 height 22
click at [357, 543] on div "Undo" at bounding box center [365, 650] width 23 height 9
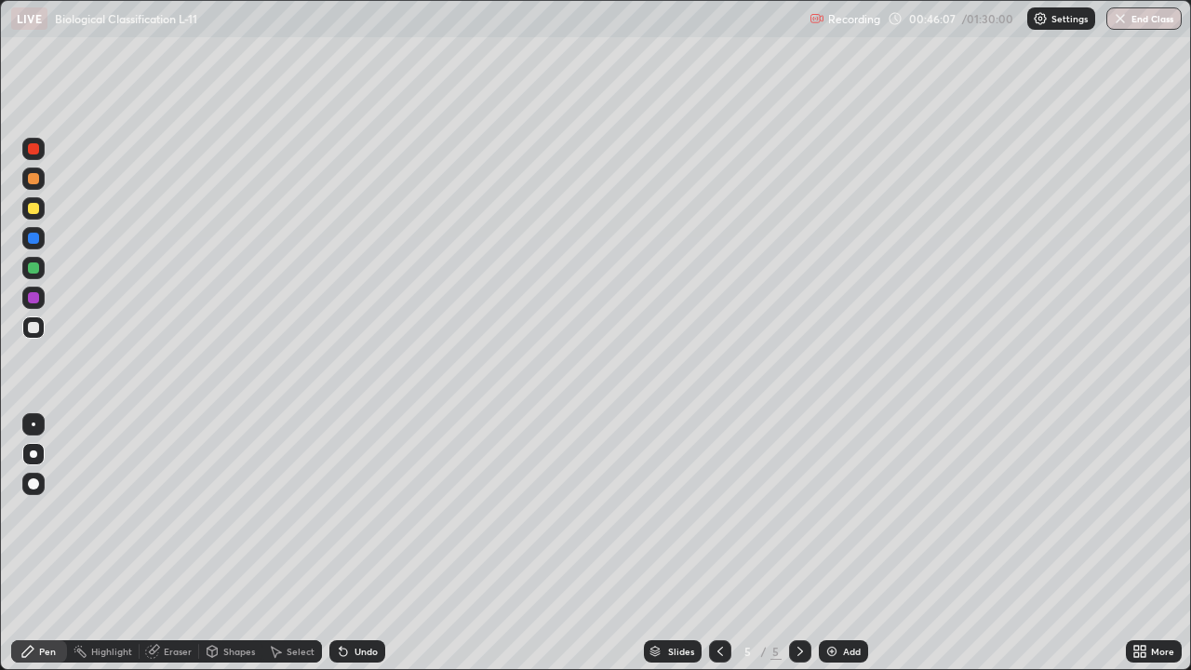
click at [33, 271] on div at bounding box center [33, 267] width 11 height 11
click at [357, 543] on div "Undo" at bounding box center [365, 650] width 23 height 9
click at [360, 543] on div "Undo" at bounding box center [365, 650] width 23 height 9
click at [363, 543] on div "Undo" at bounding box center [365, 650] width 23 height 9
click at [35, 484] on div at bounding box center [33, 483] width 11 height 11
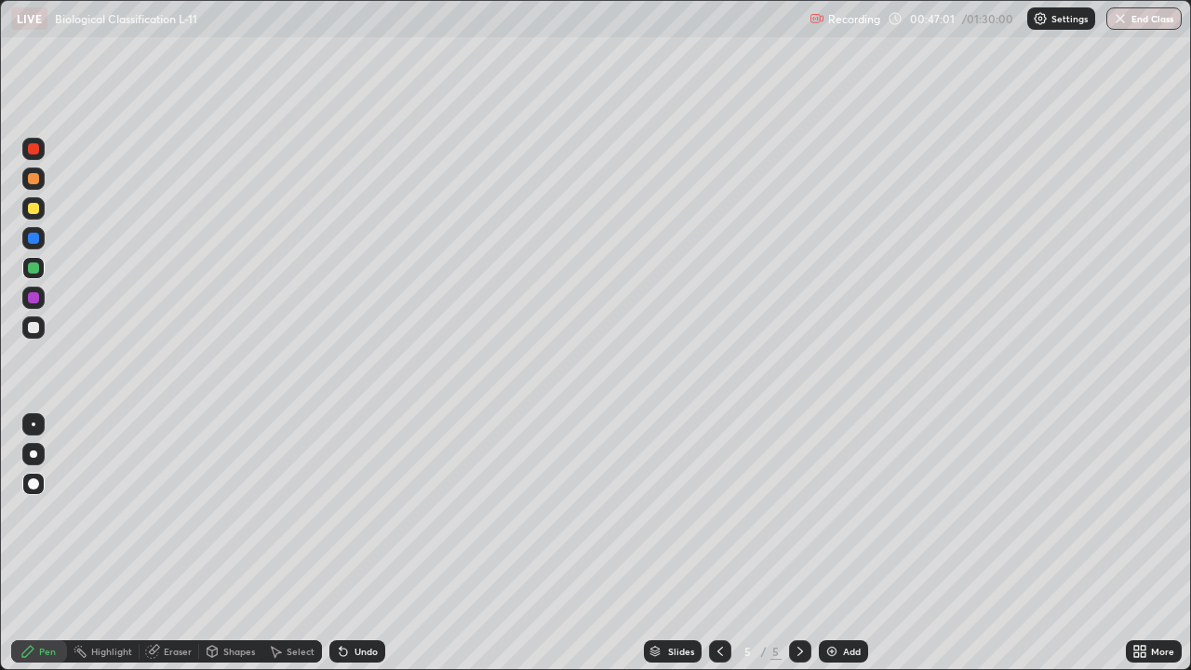
click at [33, 454] on div at bounding box center [33, 453] width 7 height 7
click at [28, 326] on div at bounding box center [33, 327] width 11 height 11
click at [715, 543] on icon at bounding box center [719, 651] width 15 height 15
click at [718, 543] on icon at bounding box center [719, 651] width 15 height 15
click at [798, 543] on icon at bounding box center [799, 651] width 15 height 15
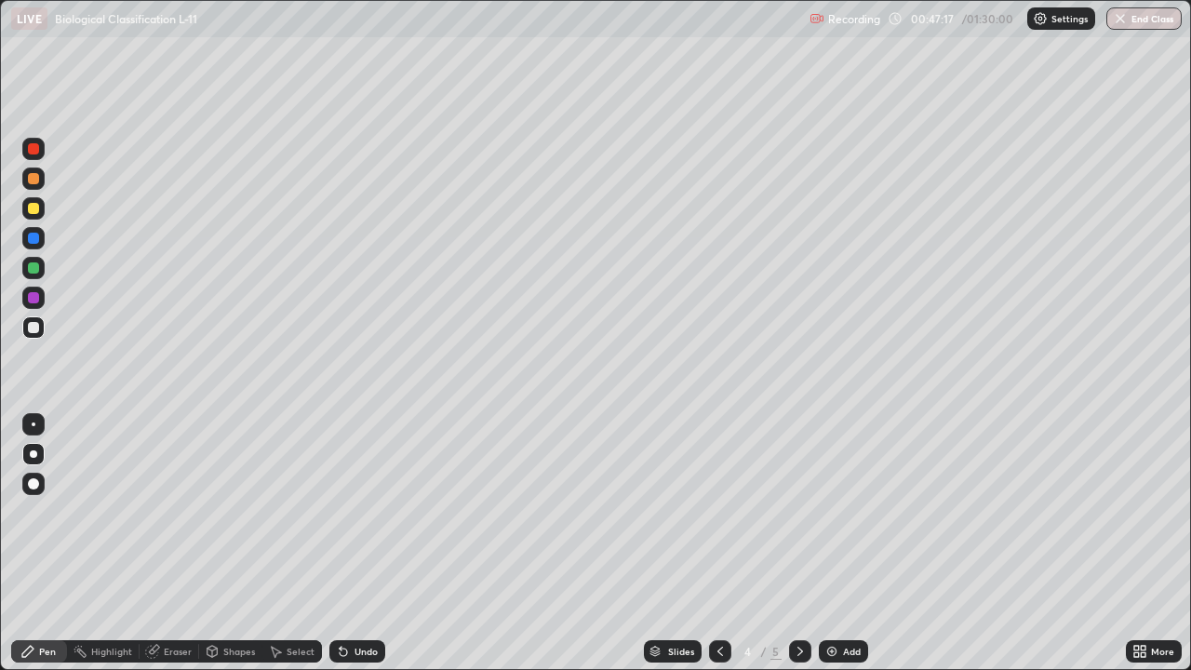
click at [799, 543] on icon at bounding box center [800, 650] width 6 height 9
click at [34, 266] on div at bounding box center [33, 267] width 11 height 11
click at [176, 543] on div "Eraser" at bounding box center [178, 650] width 28 height 9
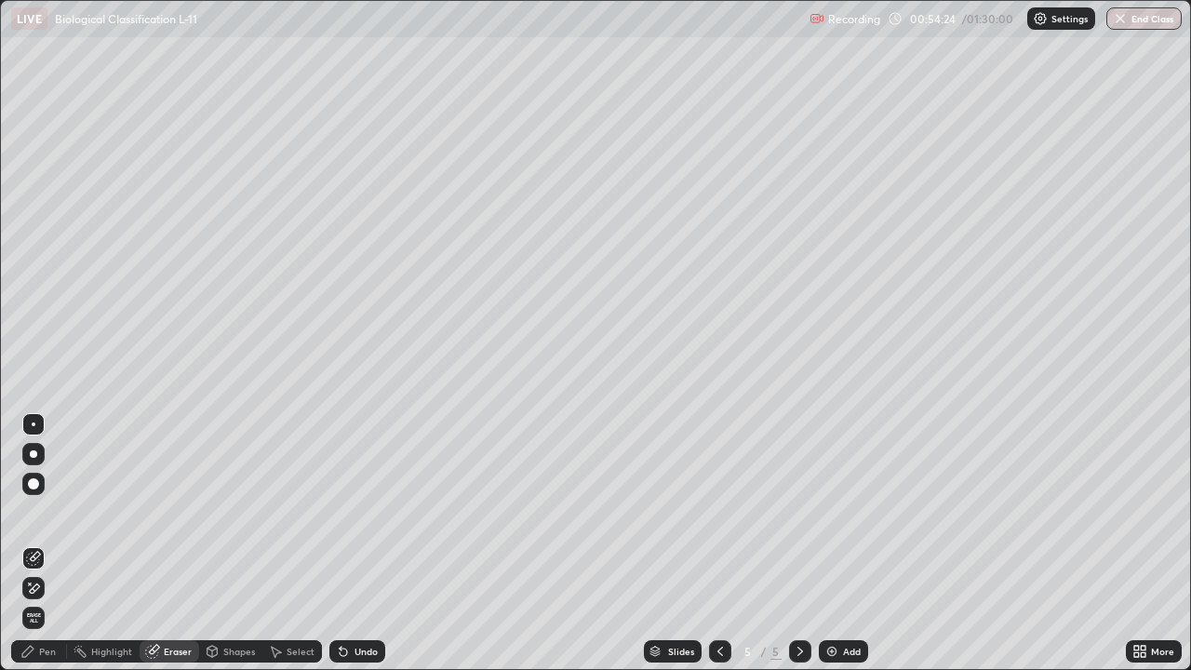
click at [824, 543] on img at bounding box center [831, 651] width 15 height 15
click at [33, 454] on div at bounding box center [33, 453] width 7 height 7
click at [50, 543] on div "Pen" at bounding box center [47, 650] width 17 height 9
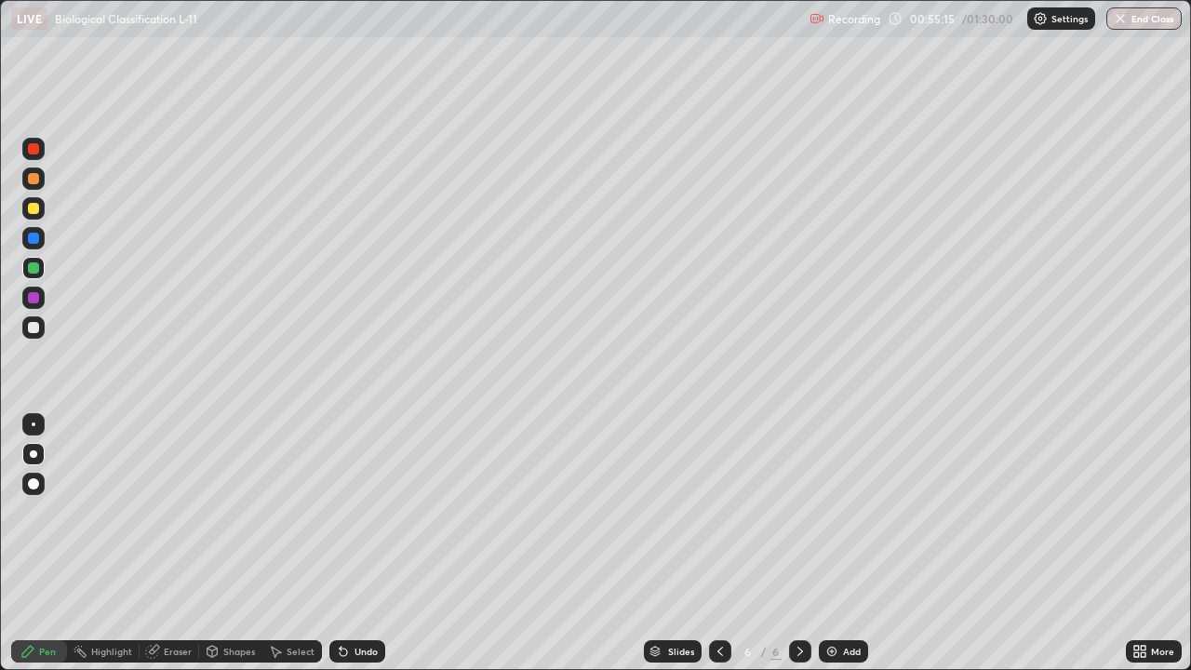
click at [34, 180] on div at bounding box center [33, 178] width 11 height 11
click at [35, 212] on div at bounding box center [33, 208] width 11 height 11
click at [354, 543] on div "Undo" at bounding box center [365, 650] width 23 height 9
click at [353, 543] on div "Undo" at bounding box center [357, 651] width 56 height 22
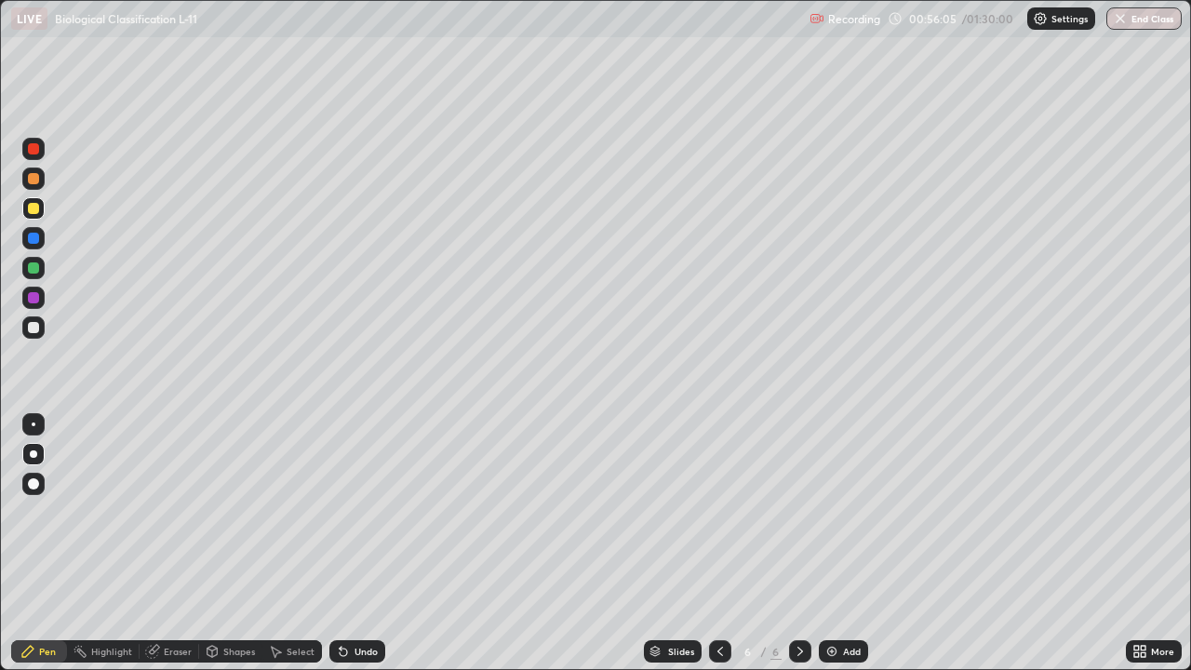
click at [34, 269] on div at bounding box center [33, 267] width 11 height 11
click at [31, 324] on div at bounding box center [33, 327] width 11 height 11
click at [30, 269] on div at bounding box center [33, 267] width 11 height 11
click at [36, 328] on div at bounding box center [33, 327] width 11 height 11
click at [173, 543] on div "Eraser" at bounding box center [170, 651] width 60 height 22
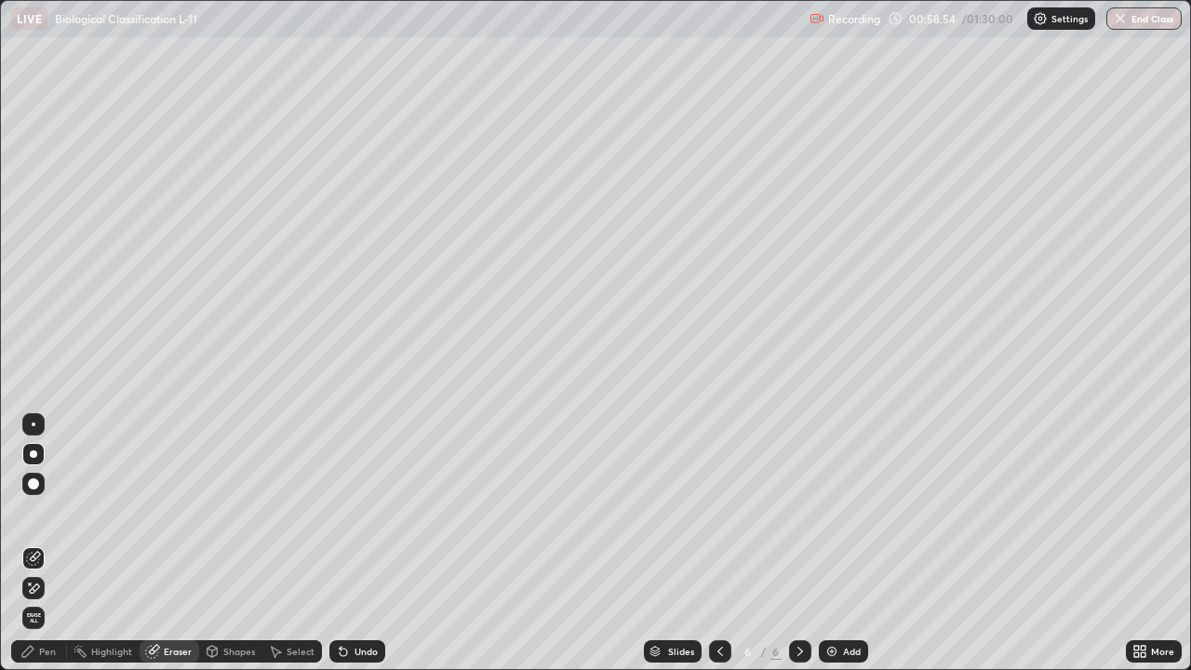
click at [33, 424] on div at bounding box center [34, 424] width 4 height 4
click at [39, 543] on div "Pen" at bounding box center [47, 650] width 17 height 9
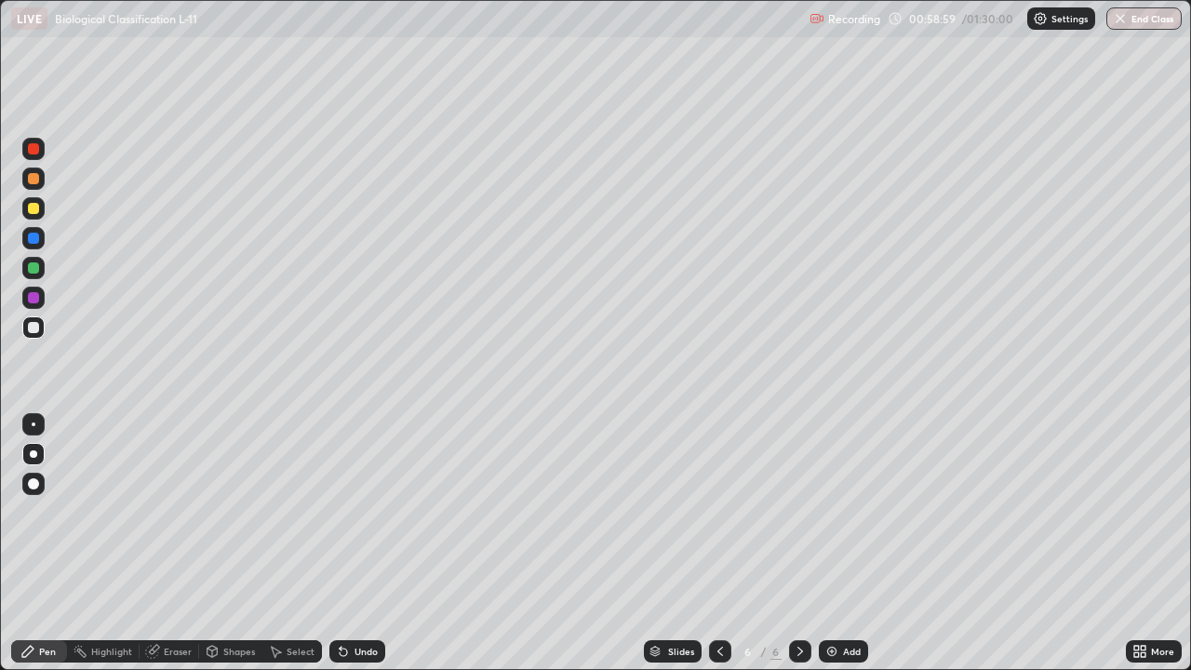
click at [43, 322] on div at bounding box center [33, 327] width 22 height 22
click at [832, 543] on img at bounding box center [831, 651] width 15 height 15
click at [716, 543] on div at bounding box center [720, 650] width 22 height 37
click at [710, 543] on div at bounding box center [720, 651] width 22 height 22
click at [712, 543] on icon at bounding box center [719, 651] width 15 height 15
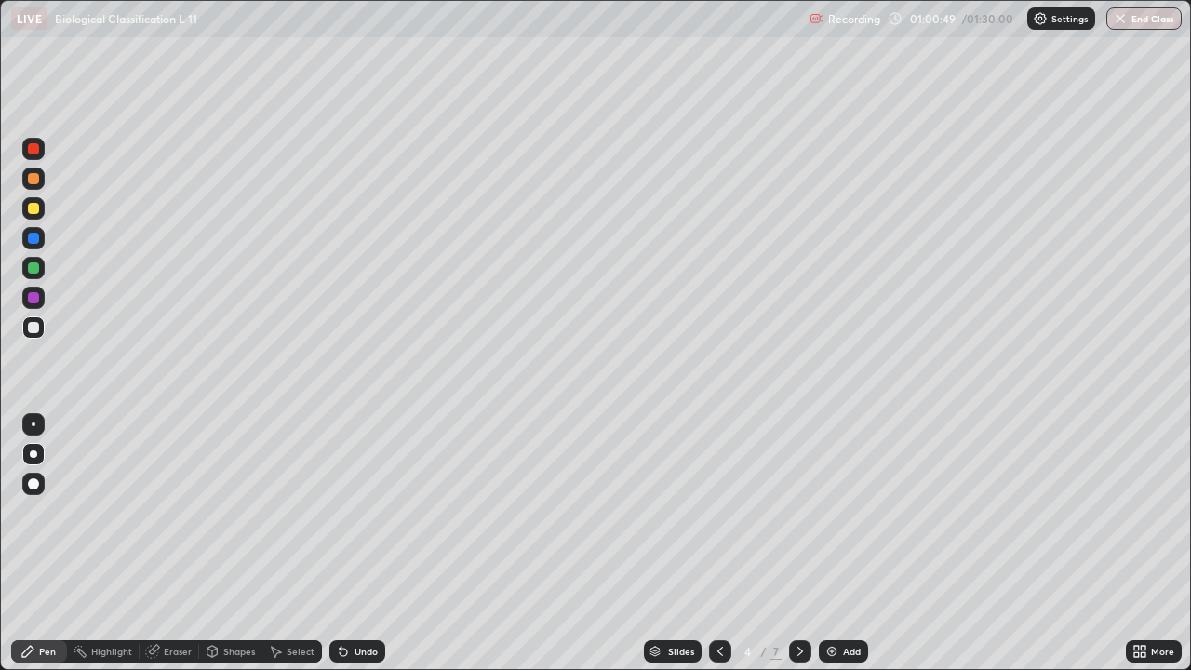
click at [799, 543] on icon at bounding box center [799, 651] width 15 height 15
click at [800, 543] on icon at bounding box center [800, 650] width 6 height 9
click at [796, 543] on div at bounding box center [800, 651] width 22 height 22
click at [34, 209] on div at bounding box center [33, 208] width 11 height 11
click at [34, 325] on div at bounding box center [33, 327] width 11 height 11
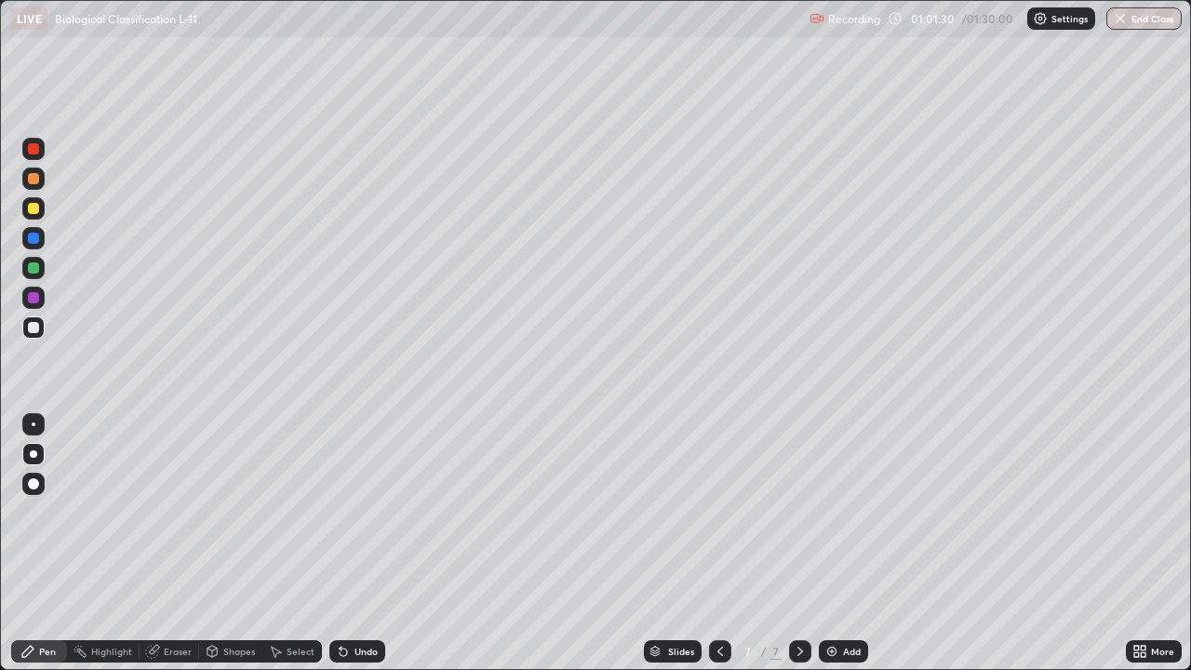
click at [354, 543] on div "Undo" at bounding box center [365, 650] width 23 height 9
click at [362, 543] on div "Undo" at bounding box center [365, 650] width 23 height 9
click at [361, 543] on div "Undo" at bounding box center [357, 651] width 56 height 22
click at [715, 543] on icon at bounding box center [719, 651] width 15 height 15
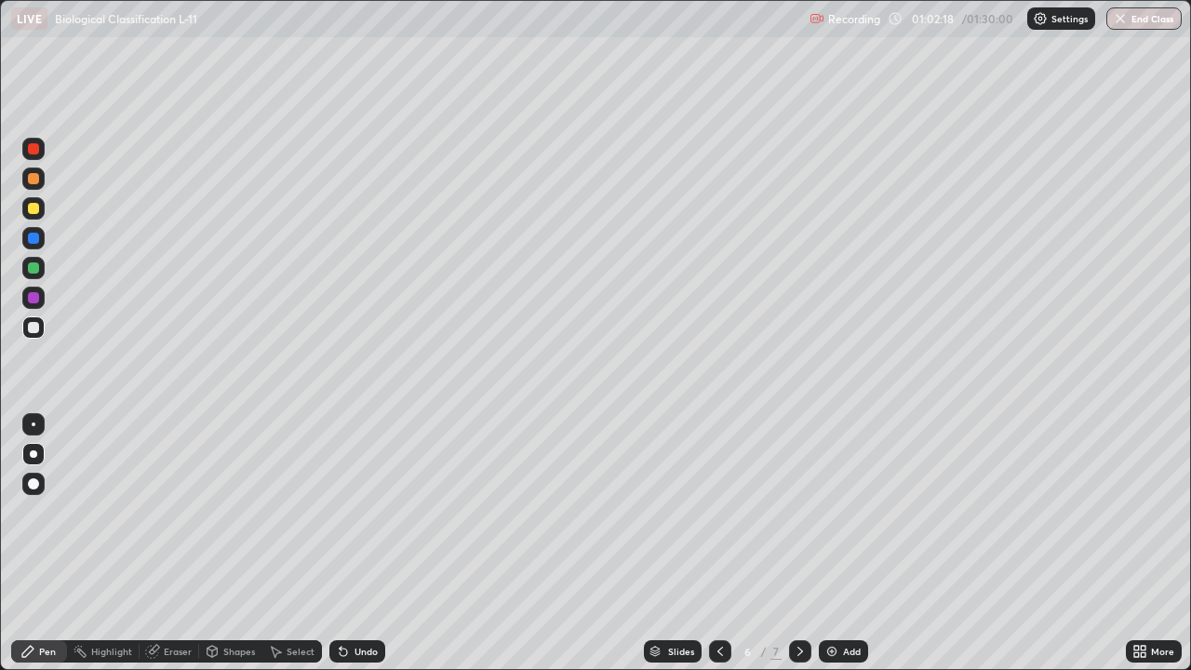
click at [34, 179] on div at bounding box center [33, 178] width 11 height 11
click at [794, 543] on icon at bounding box center [799, 651] width 15 height 15
click at [36, 211] on div at bounding box center [33, 208] width 11 height 11
click at [36, 322] on div at bounding box center [33, 327] width 11 height 11
click at [31, 327] on div at bounding box center [33, 327] width 11 height 11
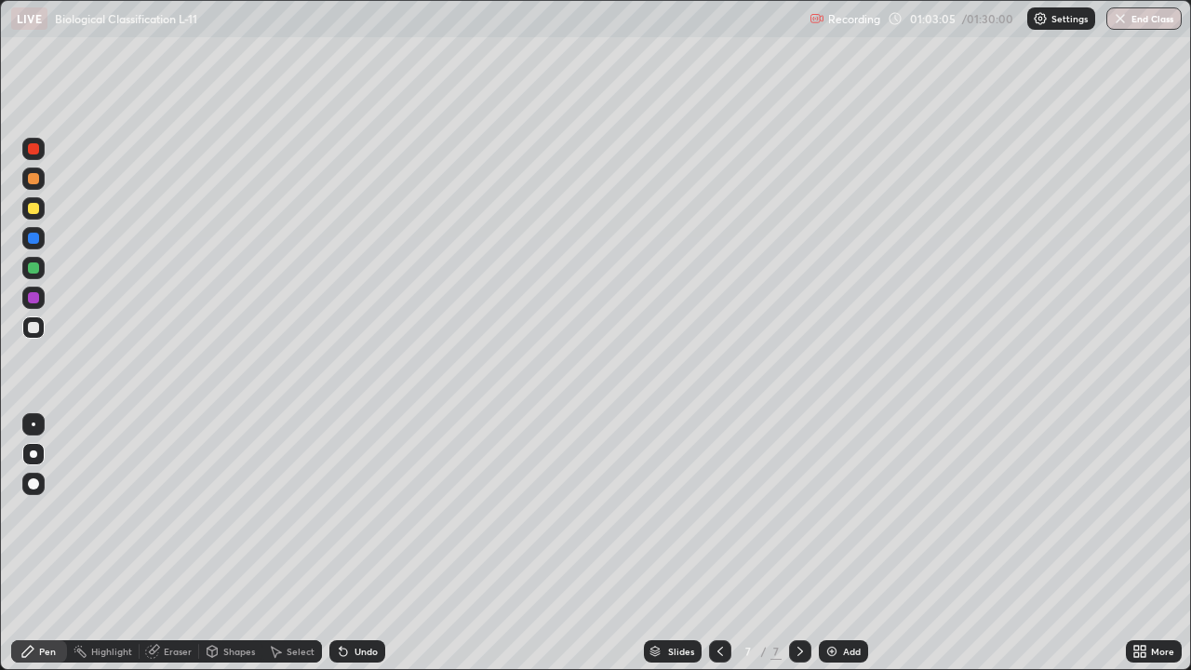
click at [350, 543] on div "Undo" at bounding box center [357, 651] width 56 height 22
click at [348, 543] on div "Undo" at bounding box center [357, 651] width 56 height 22
click at [349, 543] on div "Undo" at bounding box center [357, 651] width 56 height 22
click at [35, 272] on div at bounding box center [33, 267] width 11 height 11
click at [362, 543] on div "Undo" at bounding box center [365, 650] width 23 height 9
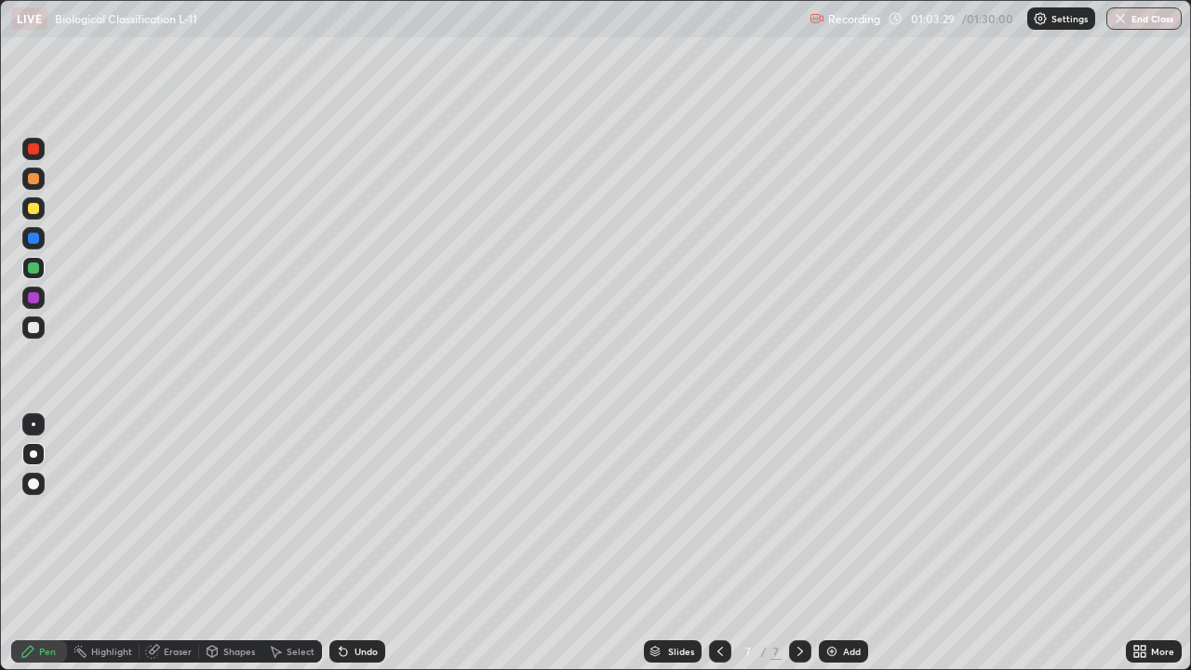
click at [362, 543] on div "Undo" at bounding box center [365, 650] width 23 height 9
click at [357, 543] on div "Undo" at bounding box center [365, 650] width 23 height 9
click at [354, 543] on div "Undo" at bounding box center [365, 650] width 23 height 9
click at [350, 543] on div "Undo" at bounding box center [357, 651] width 56 height 22
click at [347, 543] on icon at bounding box center [343, 651] width 15 height 15
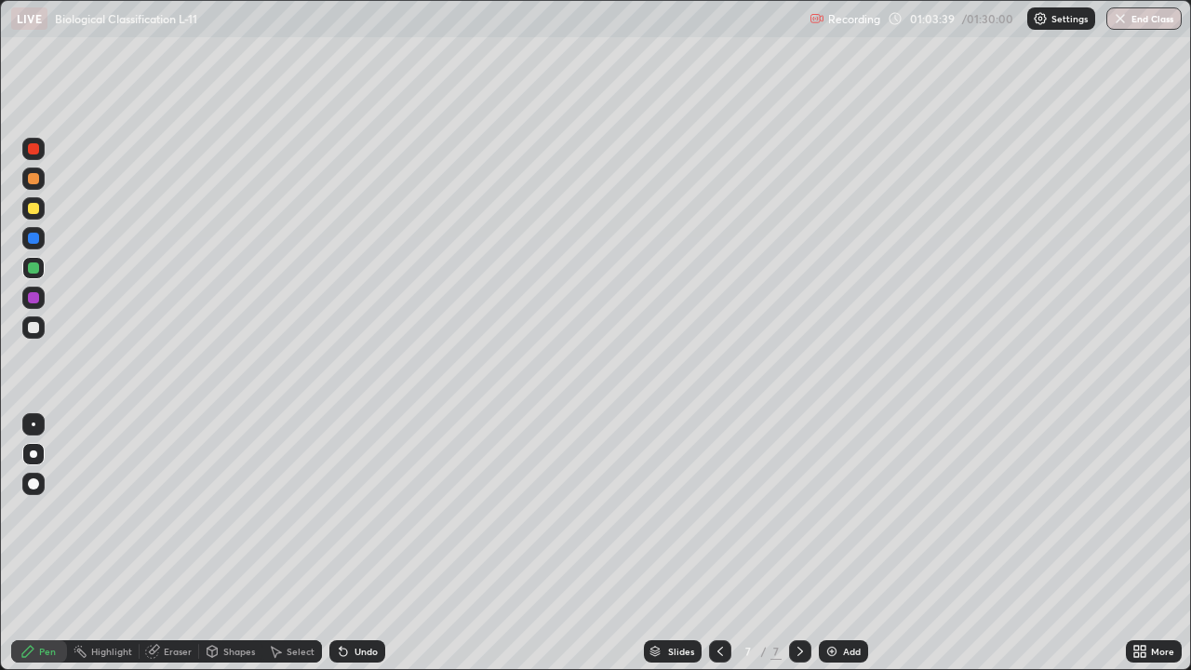
click at [340, 543] on icon at bounding box center [342, 651] width 7 height 7
click at [348, 543] on icon at bounding box center [343, 651] width 15 height 15
click at [340, 543] on icon at bounding box center [342, 651] width 7 height 7
click at [359, 543] on div "Undo" at bounding box center [365, 650] width 23 height 9
click at [348, 543] on div "Undo" at bounding box center [357, 651] width 56 height 22
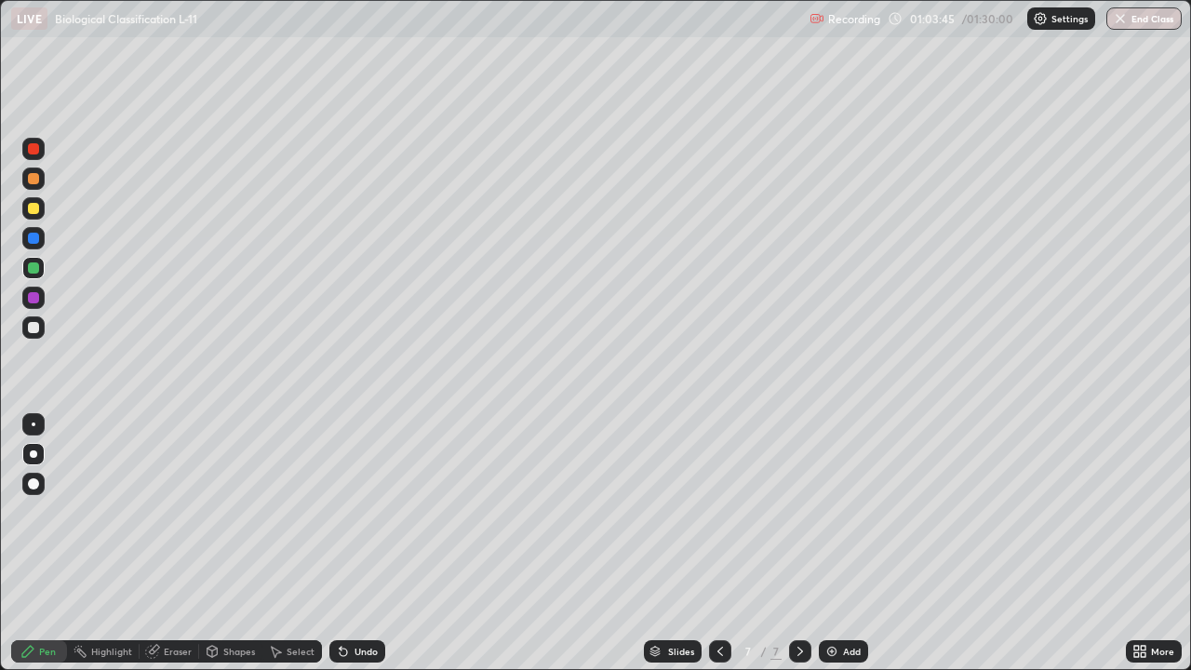
click at [342, 543] on icon at bounding box center [342, 651] width 7 height 7
click at [354, 543] on div "Undo" at bounding box center [365, 650] width 23 height 9
click at [359, 543] on div "Undo" at bounding box center [365, 650] width 23 height 9
click at [354, 543] on div "Undo" at bounding box center [365, 650] width 23 height 9
click at [342, 543] on icon at bounding box center [342, 651] width 7 height 7
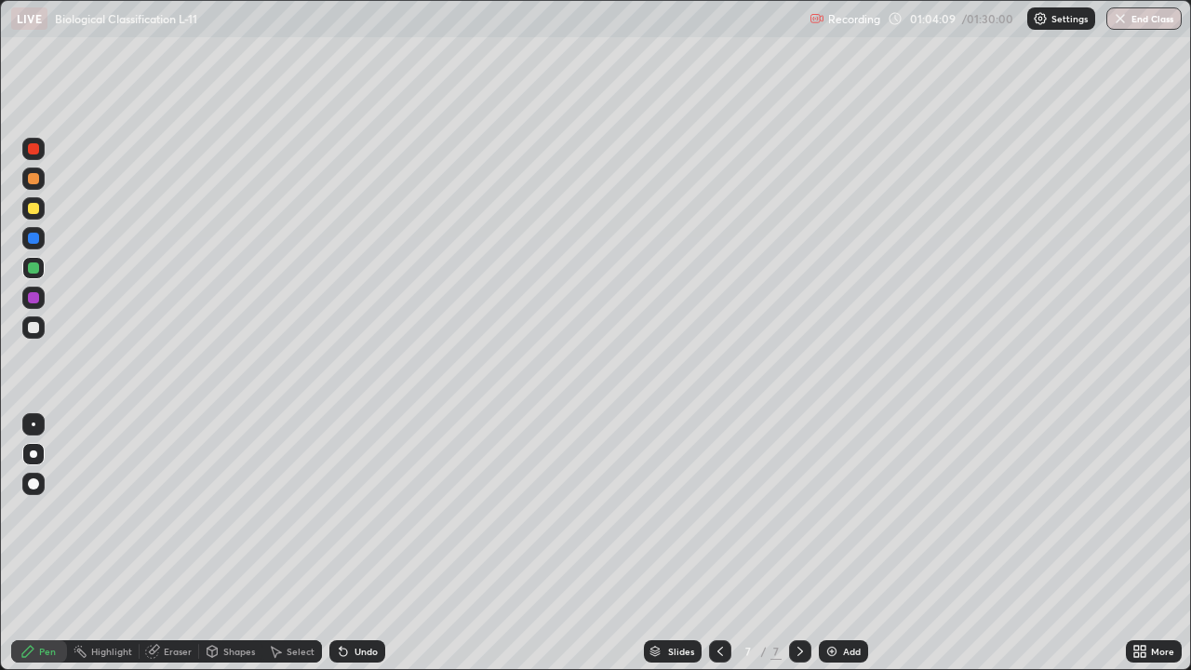
click at [339, 543] on icon at bounding box center [342, 651] width 7 height 7
click at [336, 543] on icon at bounding box center [343, 651] width 15 height 15
click at [329, 543] on div "Undo" at bounding box center [357, 651] width 56 height 22
click at [37, 328] on div at bounding box center [33, 327] width 11 height 11
click at [798, 543] on icon at bounding box center [799, 651] width 15 height 15
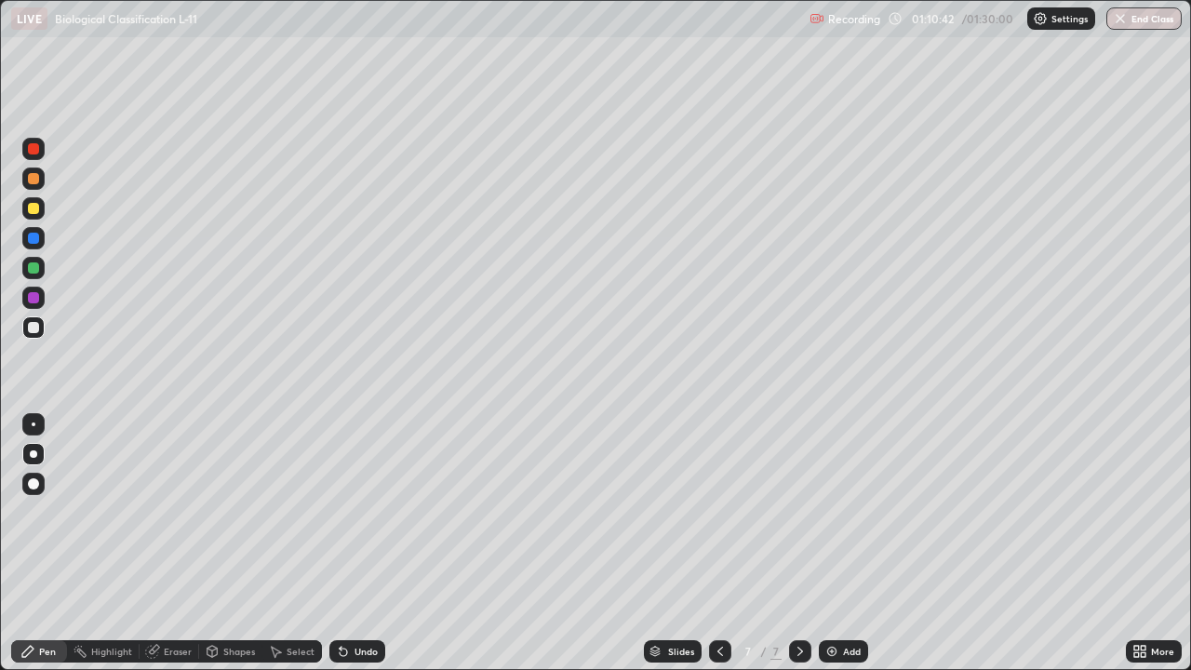
click at [829, 543] on img at bounding box center [831, 651] width 15 height 15
click at [34, 210] on div at bounding box center [33, 208] width 11 height 11
click at [35, 183] on div at bounding box center [33, 178] width 11 height 11
click at [365, 543] on div "Undo" at bounding box center [357, 651] width 56 height 22
click at [379, 543] on div "Undo" at bounding box center [357, 651] width 56 height 22
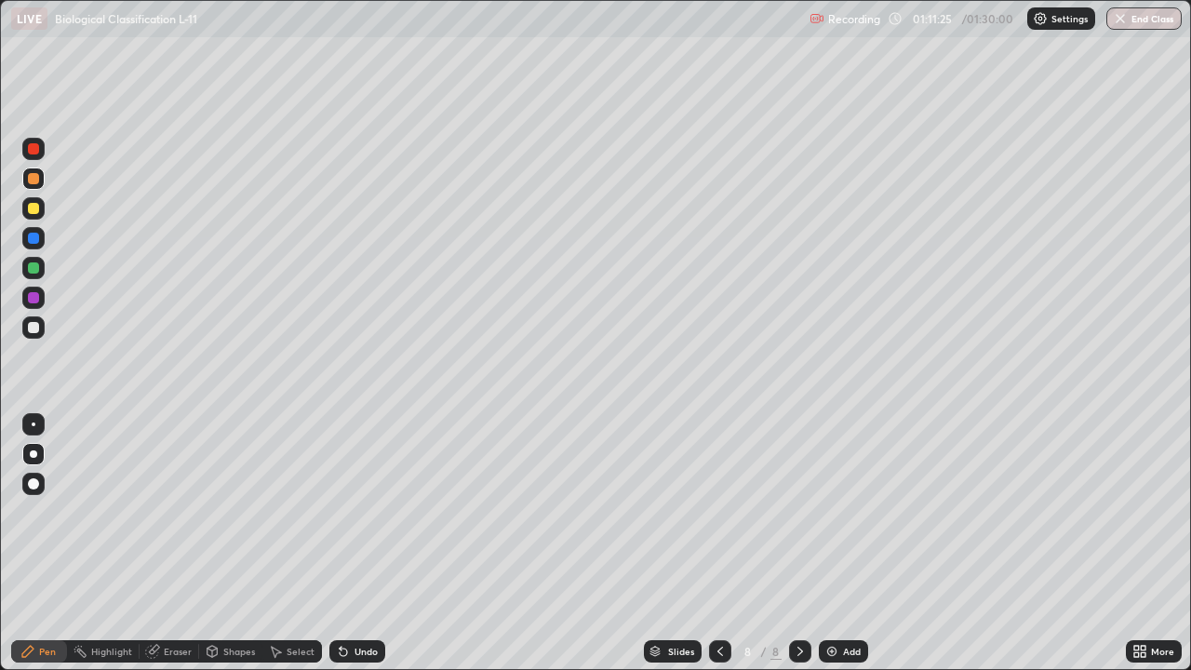
click at [36, 211] on div at bounding box center [33, 208] width 11 height 11
click at [354, 543] on div "Undo" at bounding box center [365, 650] width 23 height 9
click at [350, 543] on div "Undo" at bounding box center [357, 651] width 56 height 22
click at [347, 543] on icon at bounding box center [343, 651] width 15 height 15
click at [346, 543] on icon at bounding box center [343, 651] width 15 height 15
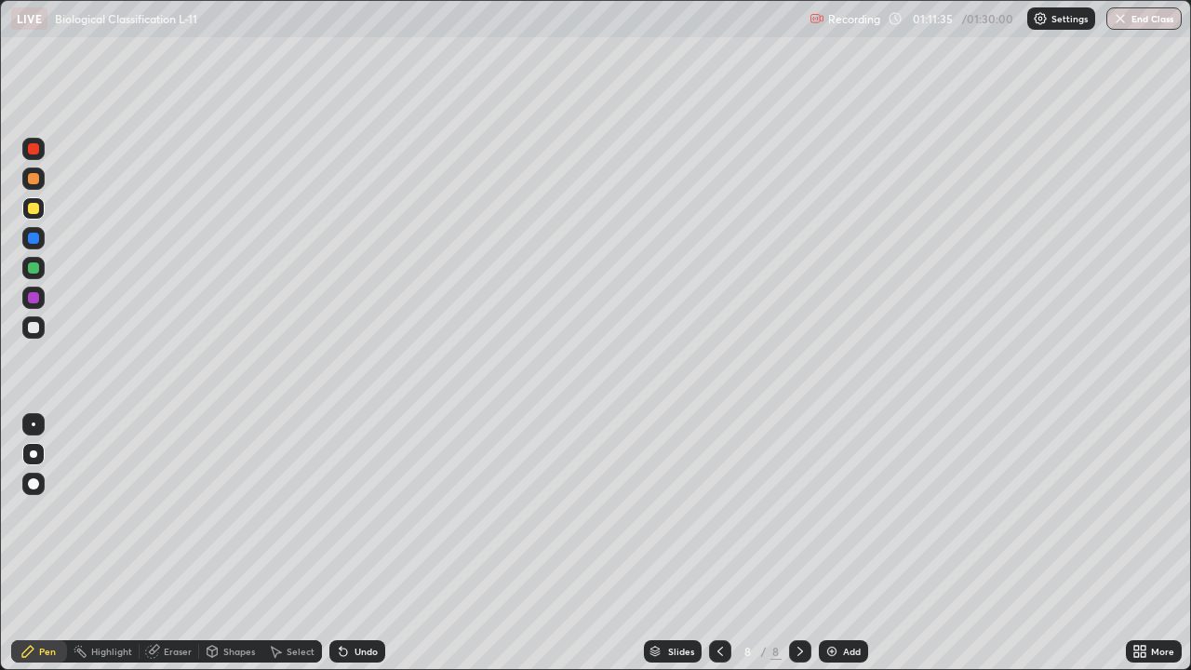
click at [349, 543] on div "Undo" at bounding box center [357, 651] width 56 height 22
click at [360, 543] on div "Undo" at bounding box center [365, 650] width 23 height 9
click at [32, 334] on div at bounding box center [33, 327] width 22 height 22
click at [356, 543] on div "Undo" at bounding box center [357, 651] width 56 height 22
click at [358, 543] on div "Undo" at bounding box center [357, 651] width 56 height 22
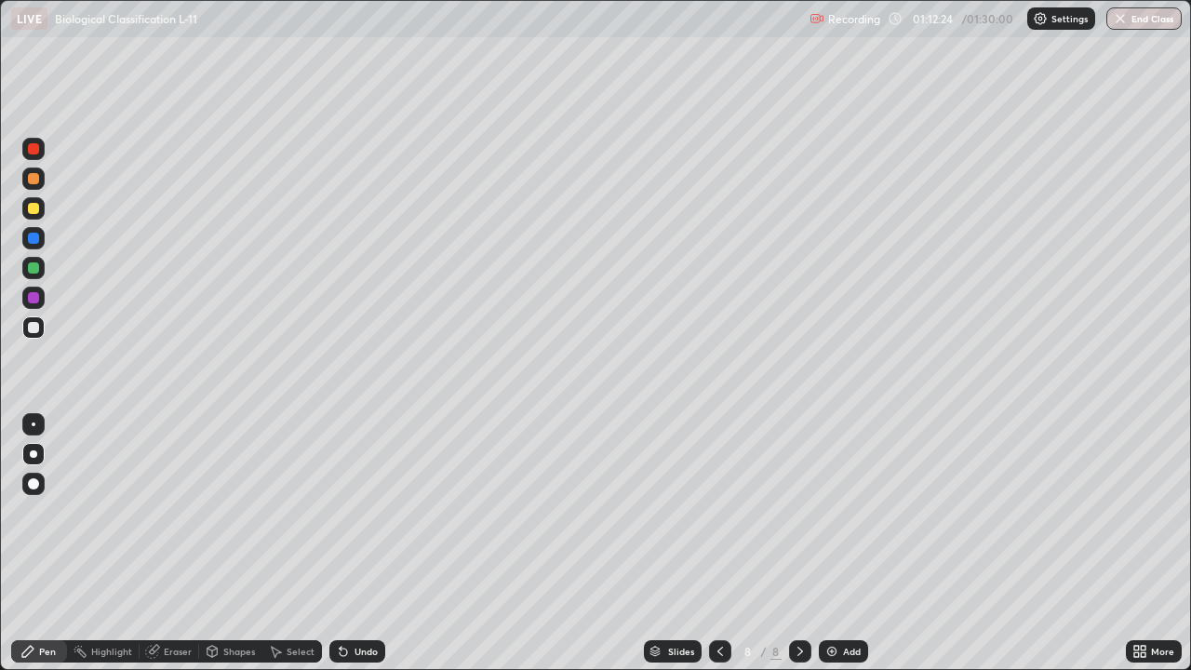
click at [362, 543] on div "Undo" at bounding box center [357, 651] width 56 height 22
click at [364, 543] on div "Undo" at bounding box center [357, 651] width 56 height 22
click at [363, 543] on div "Undo" at bounding box center [357, 651] width 56 height 22
click at [365, 543] on div "Undo" at bounding box center [357, 651] width 56 height 22
click at [366, 543] on div "Undo" at bounding box center [357, 651] width 56 height 22
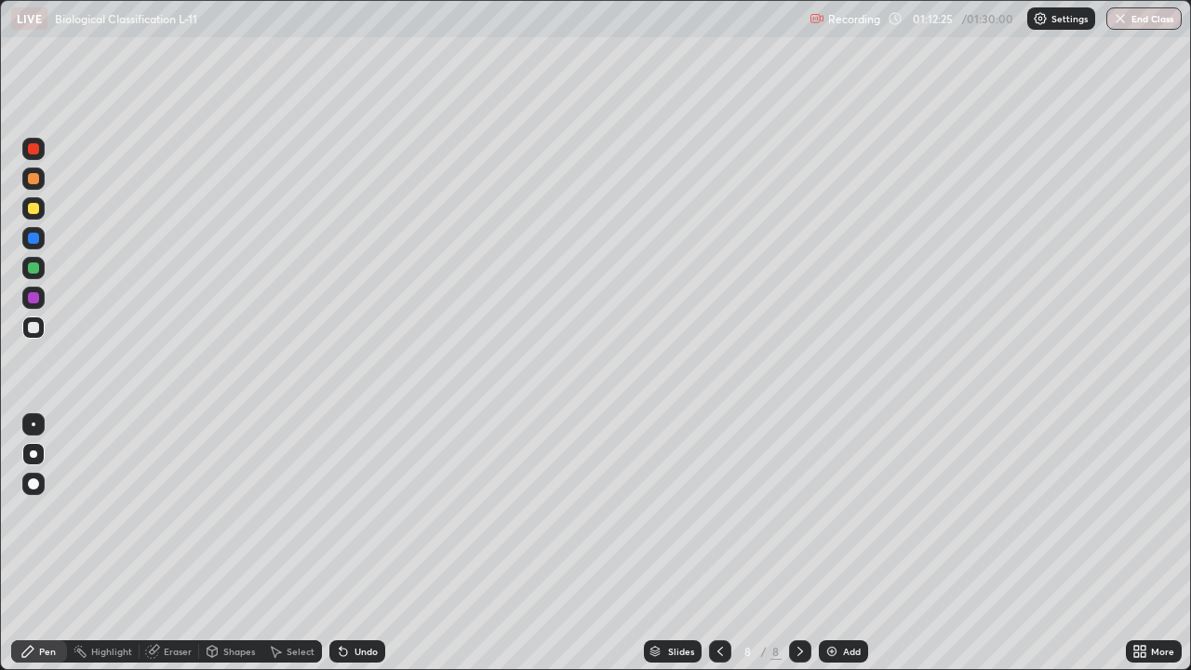
click at [364, 543] on div "Undo" at bounding box center [365, 650] width 23 height 9
click at [365, 543] on div "Undo" at bounding box center [365, 650] width 23 height 9
click at [366, 543] on div "Undo" at bounding box center [365, 650] width 23 height 9
click at [365, 543] on div "Undo" at bounding box center [365, 650] width 23 height 9
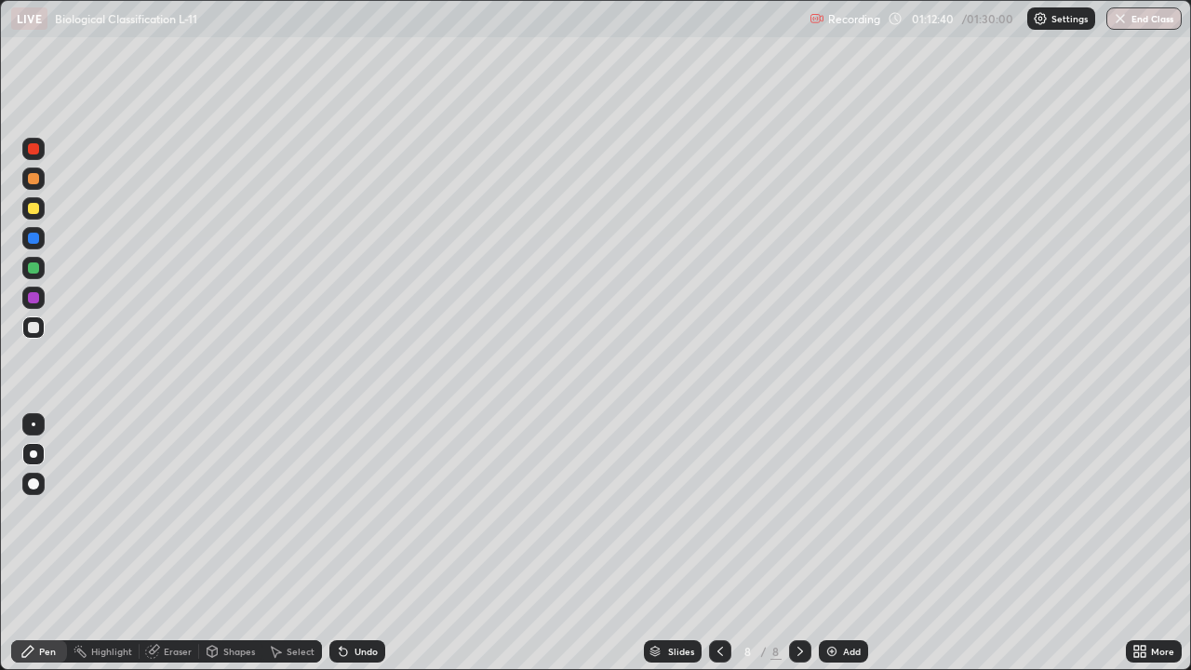
click at [34, 270] on div at bounding box center [33, 267] width 11 height 11
click at [343, 543] on icon at bounding box center [342, 651] width 7 height 7
click at [25, 322] on div at bounding box center [33, 327] width 22 height 22
click at [34, 296] on div at bounding box center [33, 297] width 11 height 11
click at [41, 327] on div at bounding box center [33, 327] width 22 height 22
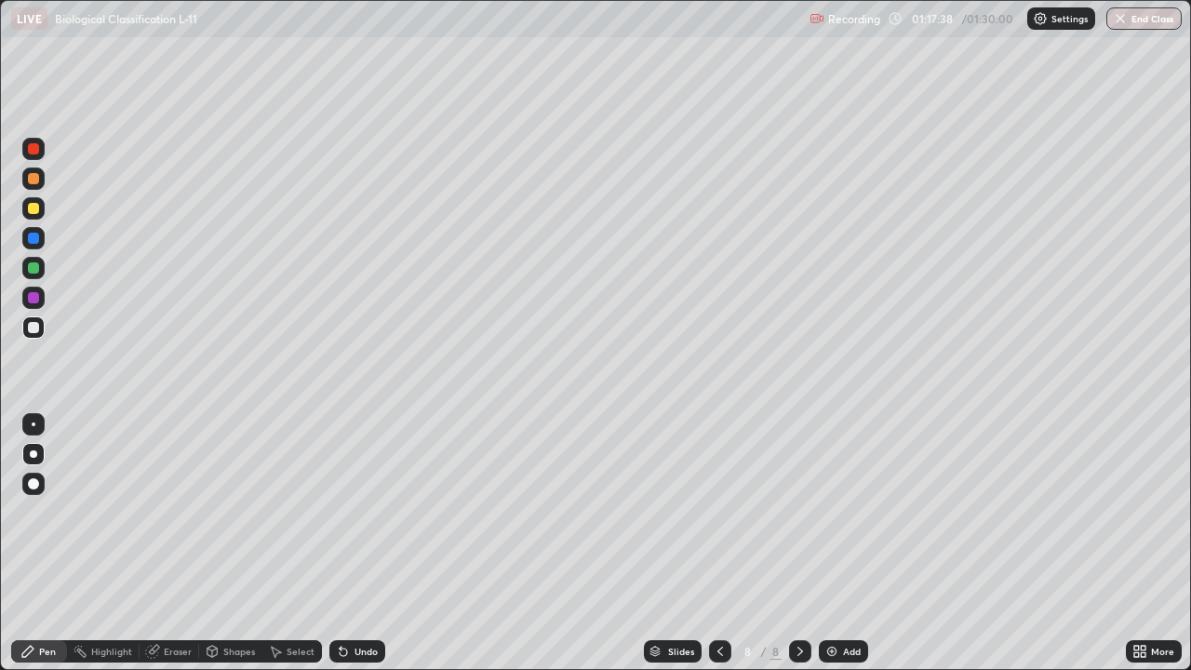
click at [33, 269] on div at bounding box center [33, 267] width 11 height 11
click at [354, 543] on div "Undo" at bounding box center [365, 650] width 23 height 9
click at [351, 543] on div "Undo" at bounding box center [357, 651] width 56 height 22
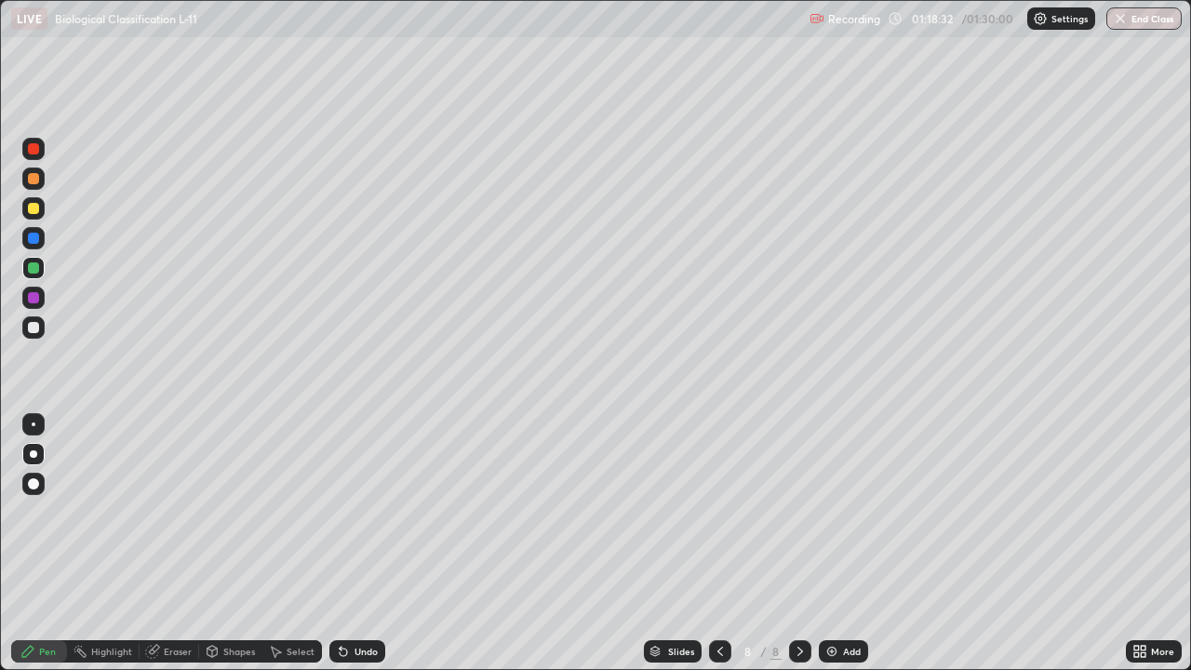
click at [34, 327] on div at bounding box center [33, 327] width 11 height 11
click at [172, 543] on div "Eraser" at bounding box center [178, 650] width 28 height 9
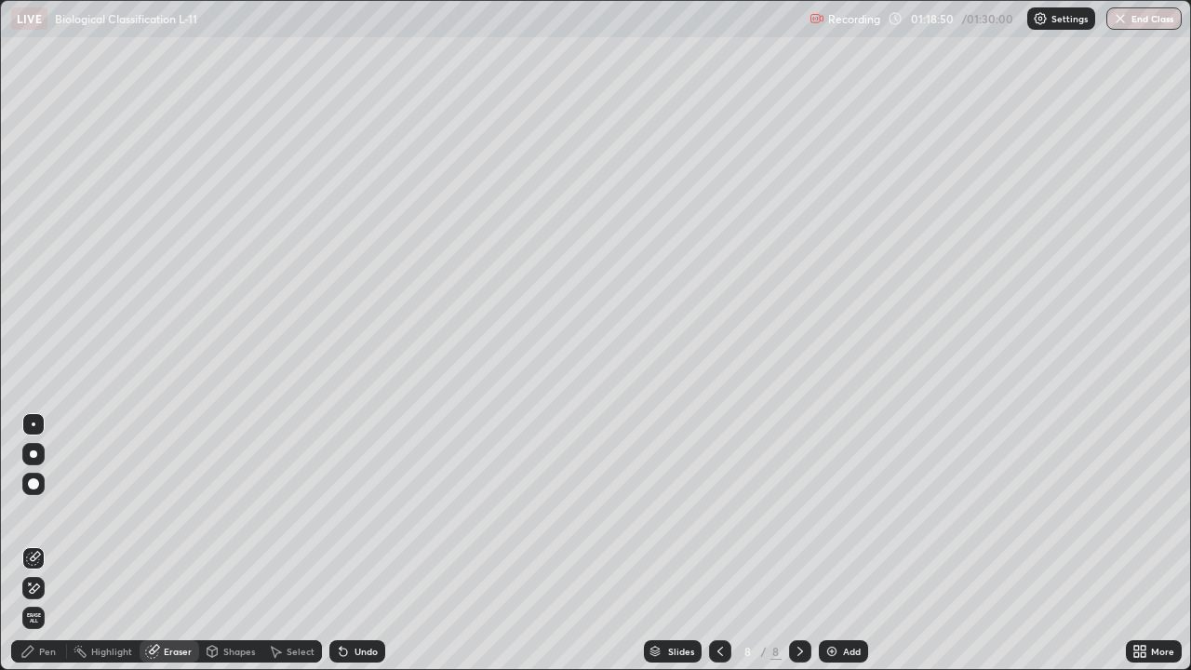
click at [36, 481] on div at bounding box center [33, 483] width 11 height 11
click at [849, 543] on div "Add" at bounding box center [852, 650] width 18 height 9
click at [43, 422] on div at bounding box center [33, 424] width 22 height 22
click at [38, 543] on div "Pen" at bounding box center [39, 651] width 56 height 22
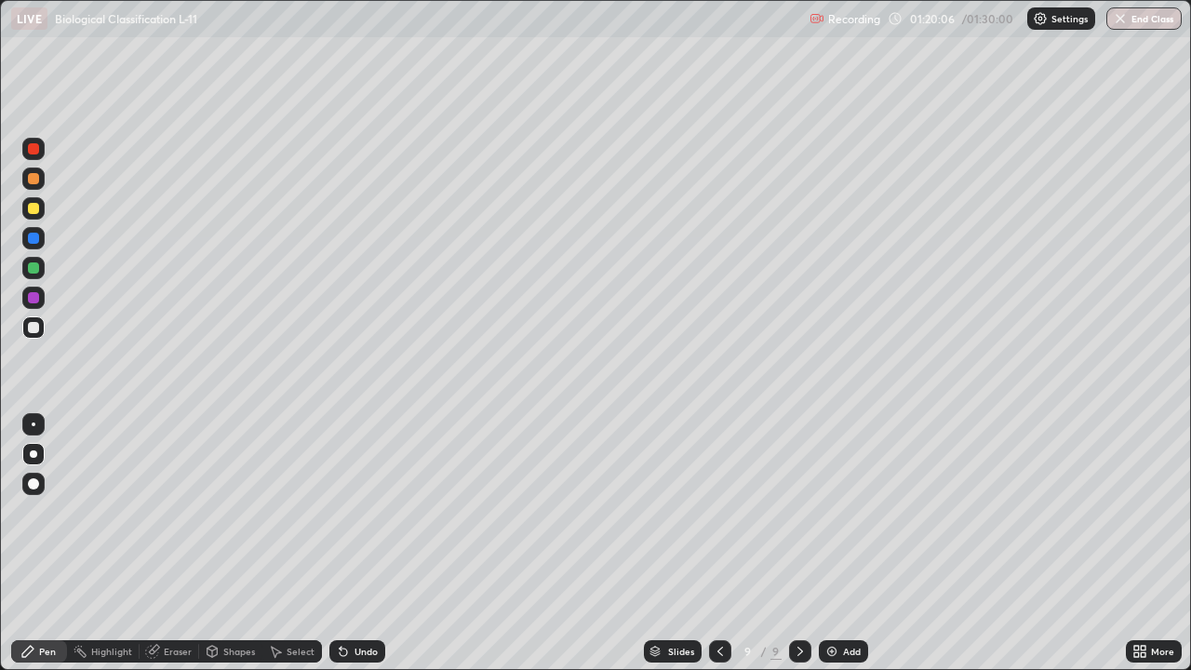
click at [34, 323] on div at bounding box center [33, 327] width 11 height 11
click at [36, 180] on div at bounding box center [33, 178] width 11 height 11
click at [354, 543] on div "Undo" at bounding box center [365, 650] width 23 height 9
click at [353, 543] on div "Undo" at bounding box center [357, 651] width 56 height 22
click at [350, 543] on div "Undo" at bounding box center [357, 651] width 56 height 22
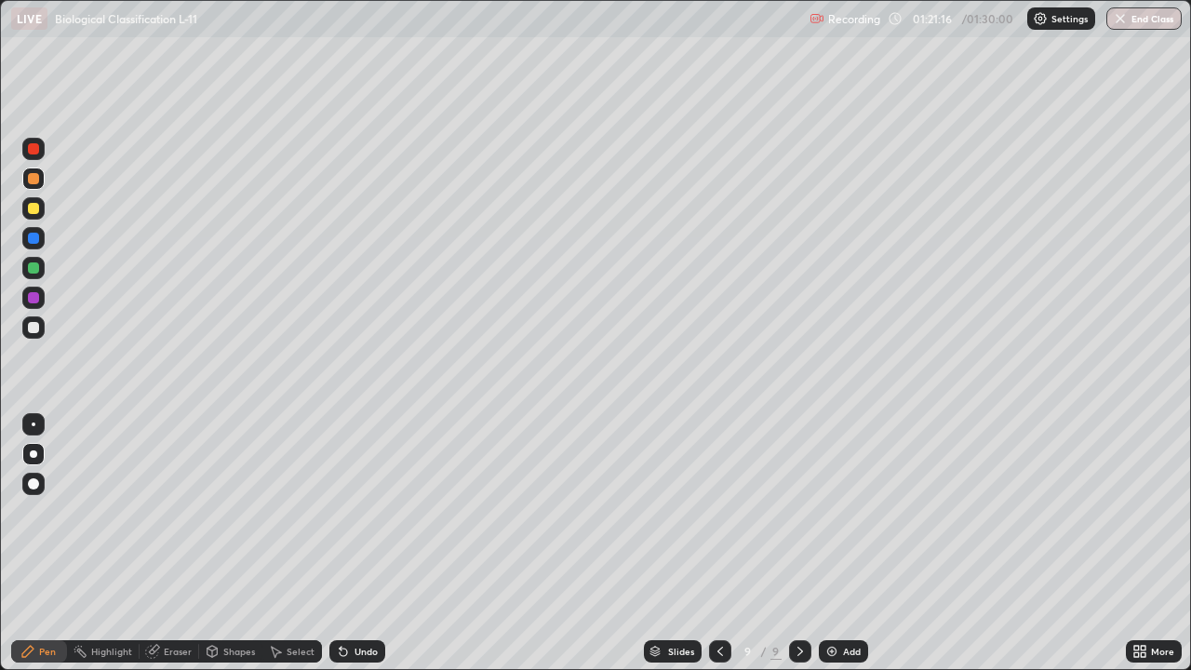
click at [34, 212] on div at bounding box center [33, 208] width 11 height 11
click at [40, 328] on div at bounding box center [33, 327] width 22 height 22
click at [353, 543] on div "Undo" at bounding box center [357, 651] width 56 height 22
click at [32, 203] on div at bounding box center [33, 208] width 11 height 11
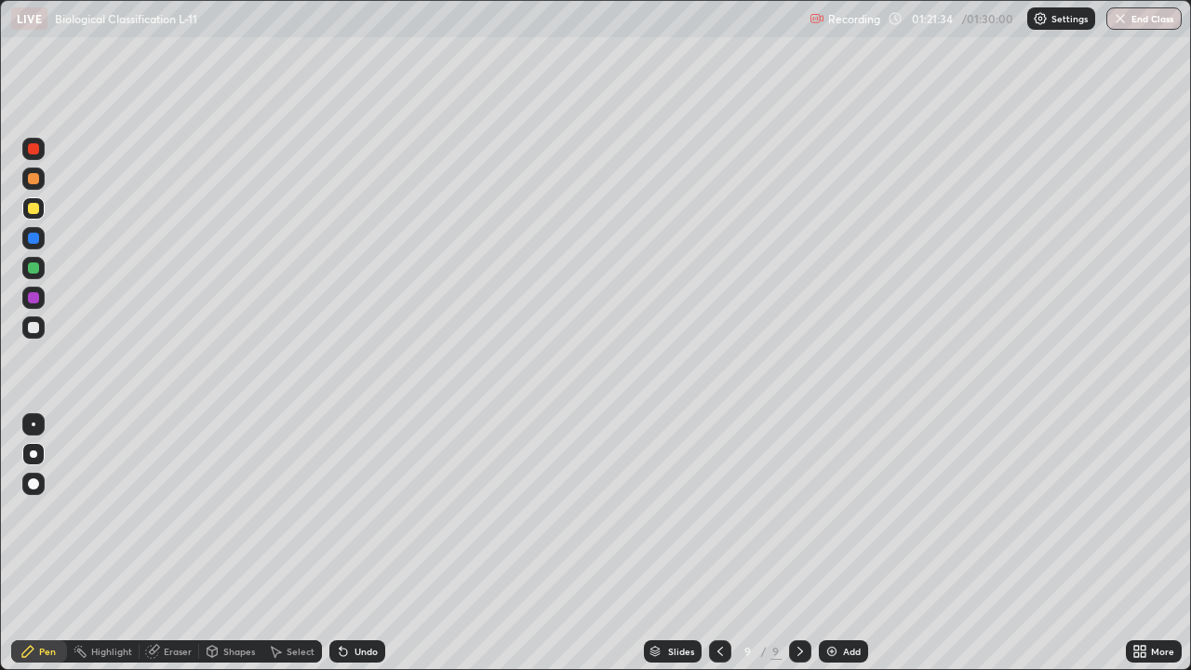
click at [34, 180] on div at bounding box center [33, 178] width 11 height 11
click at [37, 326] on div at bounding box center [33, 327] width 11 height 11
click at [354, 543] on div "Undo" at bounding box center [365, 650] width 23 height 9
click at [358, 543] on div "Undo" at bounding box center [357, 651] width 56 height 22
click at [353, 543] on div "Undo" at bounding box center [357, 651] width 56 height 22
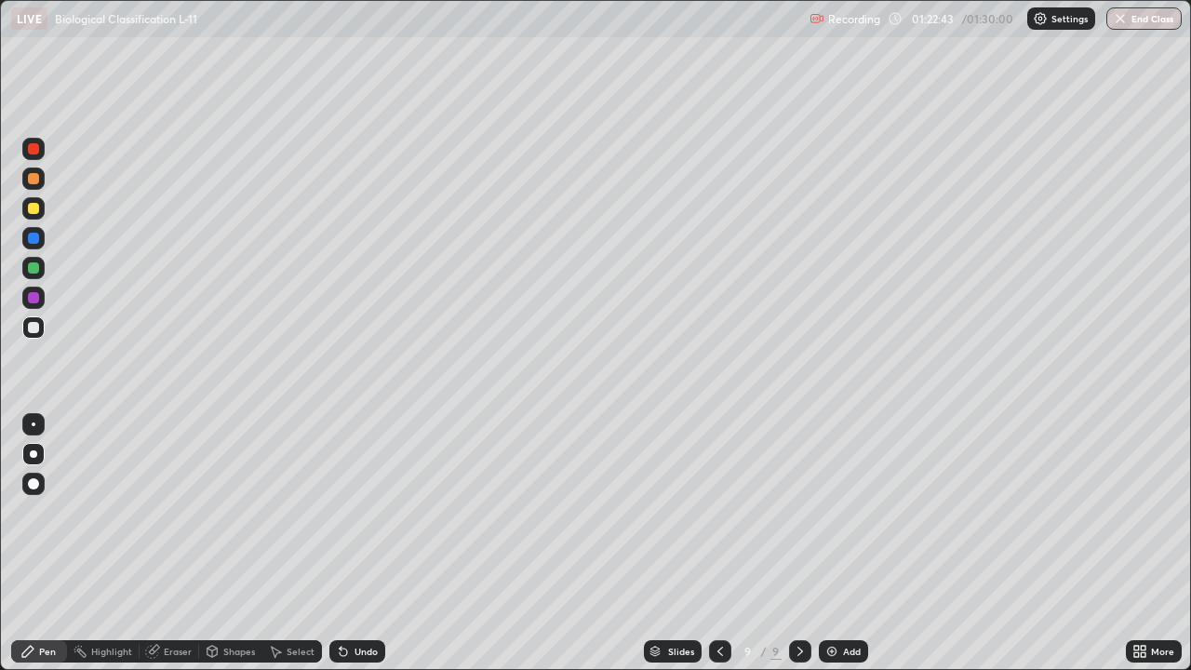
click at [33, 187] on div at bounding box center [33, 178] width 22 height 22
click at [357, 543] on div "Undo" at bounding box center [365, 650] width 23 height 9
click at [356, 543] on div "Undo" at bounding box center [365, 650] width 23 height 9
click at [354, 543] on div "Undo" at bounding box center [365, 650] width 23 height 9
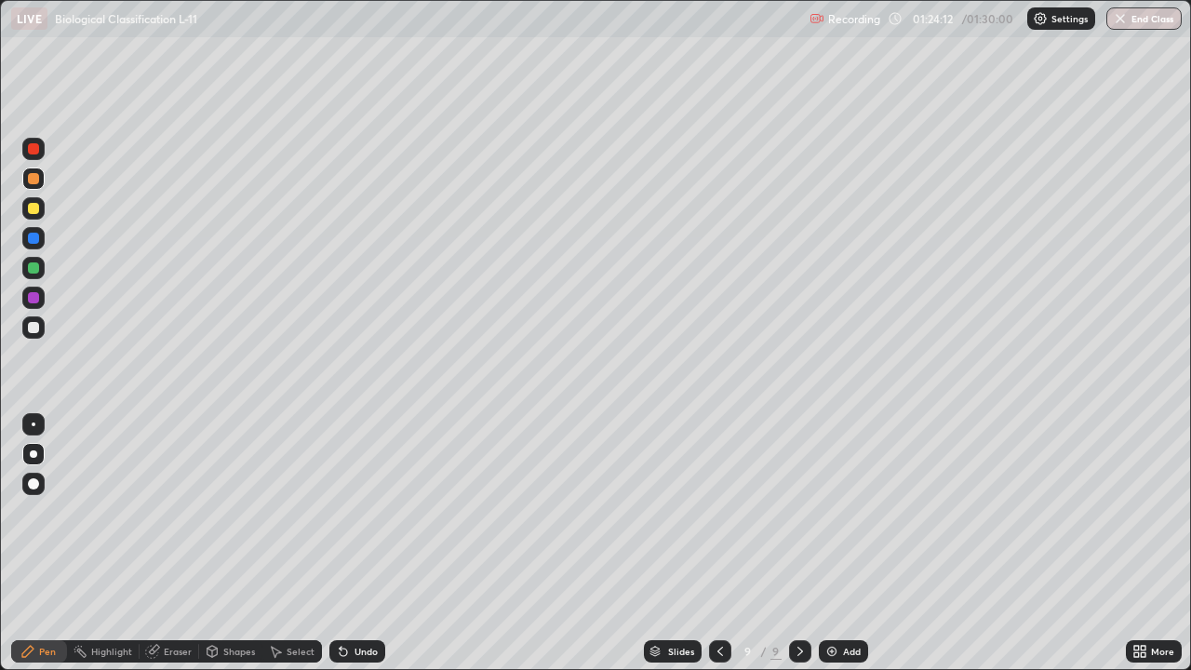
click at [354, 543] on div "Undo" at bounding box center [365, 650] width 23 height 9
click at [351, 543] on div "Undo" at bounding box center [357, 651] width 56 height 22
click at [349, 543] on div "Undo" at bounding box center [357, 651] width 56 height 22
click at [33, 332] on div at bounding box center [33, 327] width 11 height 11
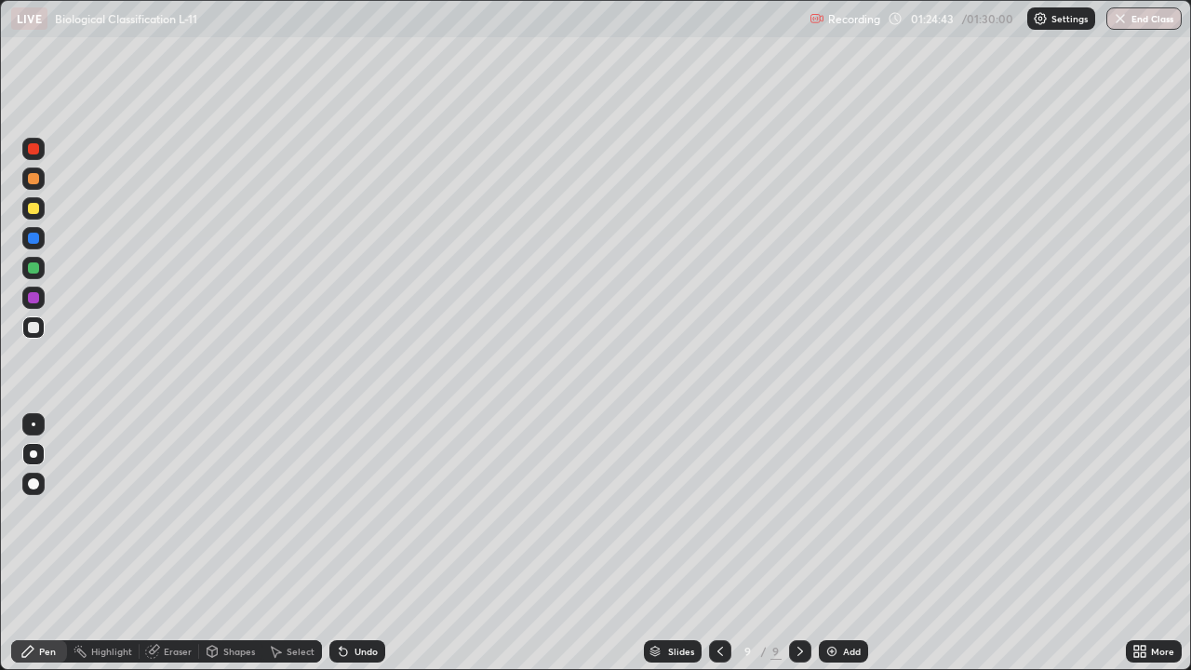
click at [32, 262] on div at bounding box center [33, 267] width 11 height 11
click at [362, 543] on div "Undo" at bounding box center [365, 650] width 23 height 9
click at [356, 543] on div "Undo" at bounding box center [365, 650] width 23 height 9
click at [354, 543] on div "Undo" at bounding box center [365, 650] width 23 height 9
click at [833, 543] on img at bounding box center [831, 651] width 15 height 15
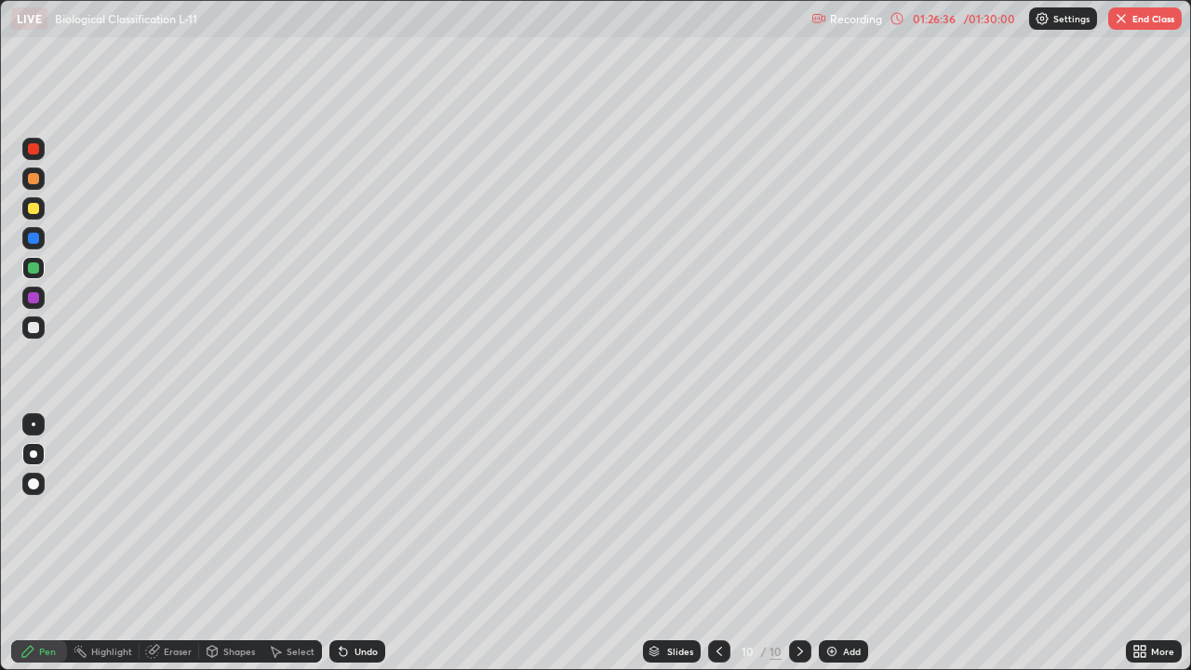
click at [34, 208] on div at bounding box center [33, 208] width 11 height 11
click at [36, 180] on div at bounding box center [33, 178] width 11 height 11
click at [356, 543] on div "Undo" at bounding box center [357, 651] width 56 height 22
click at [354, 543] on div "Undo" at bounding box center [357, 651] width 56 height 22
click at [31, 324] on div at bounding box center [33, 327] width 11 height 11
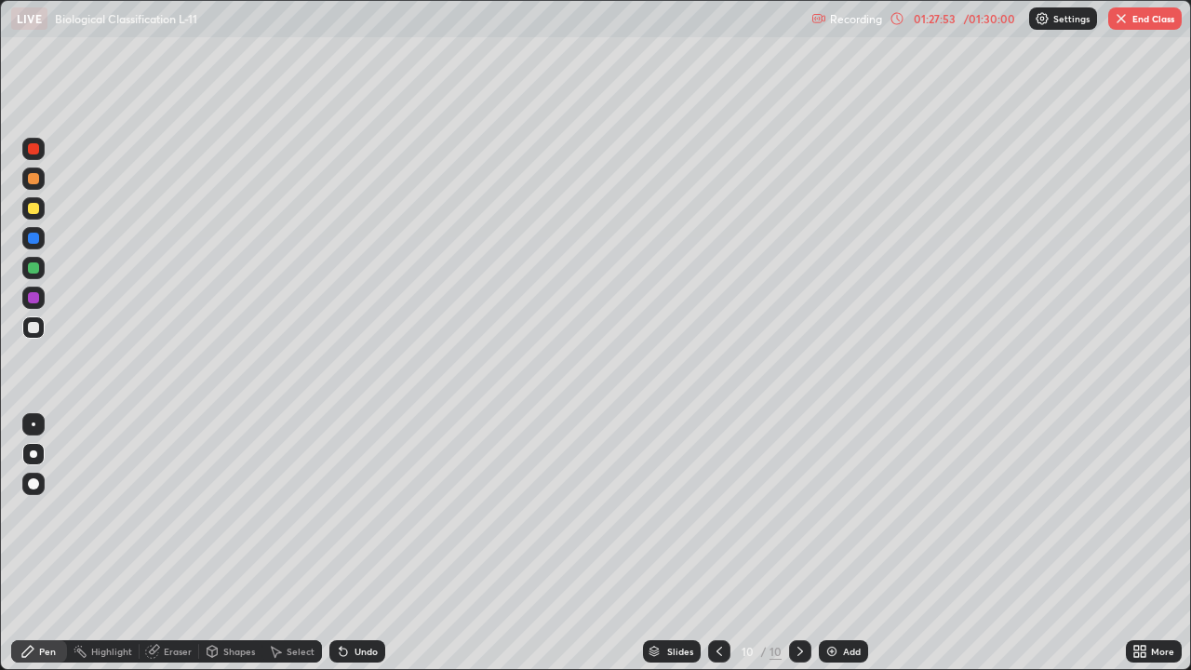
click at [33, 180] on div at bounding box center [33, 178] width 11 height 11
click at [34, 326] on div at bounding box center [33, 327] width 11 height 11
click at [33, 183] on div at bounding box center [33, 178] width 11 height 11
click at [34, 208] on div at bounding box center [33, 208] width 11 height 11
click at [34, 151] on div at bounding box center [33, 148] width 11 height 11
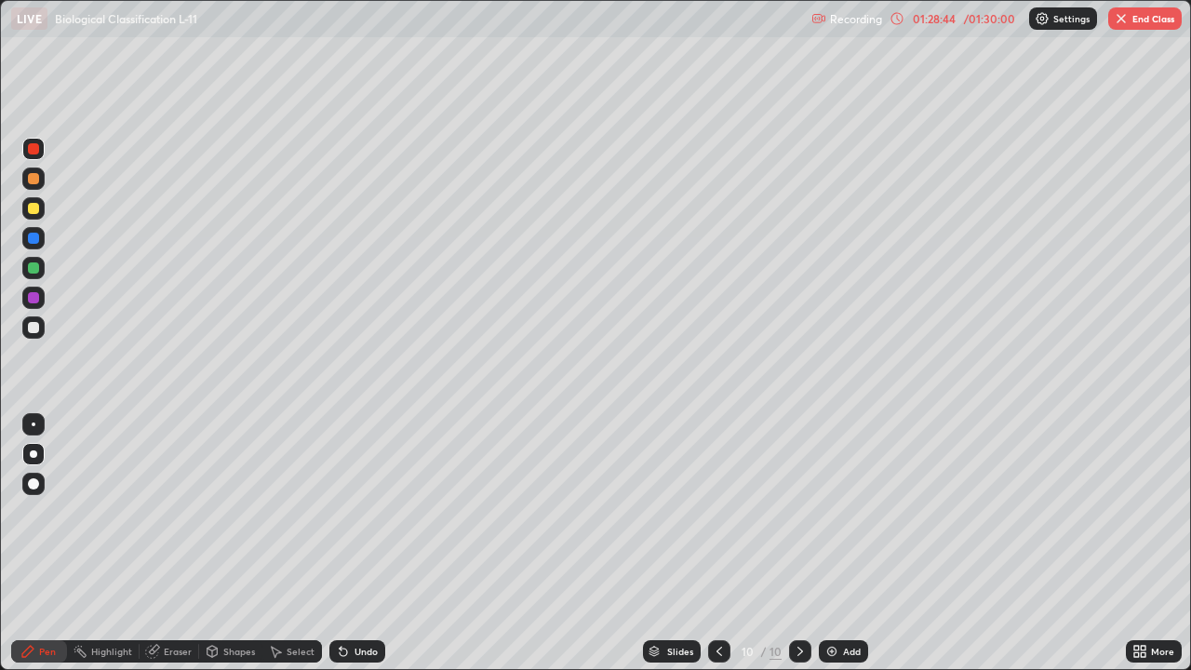
click at [35, 206] on div at bounding box center [33, 208] width 11 height 11
click at [37, 270] on div at bounding box center [33, 267] width 11 height 11
click at [348, 543] on div "Undo" at bounding box center [357, 651] width 56 height 22
click at [352, 543] on div "Undo" at bounding box center [357, 651] width 56 height 22
click at [351, 543] on div "Undo" at bounding box center [357, 651] width 56 height 22
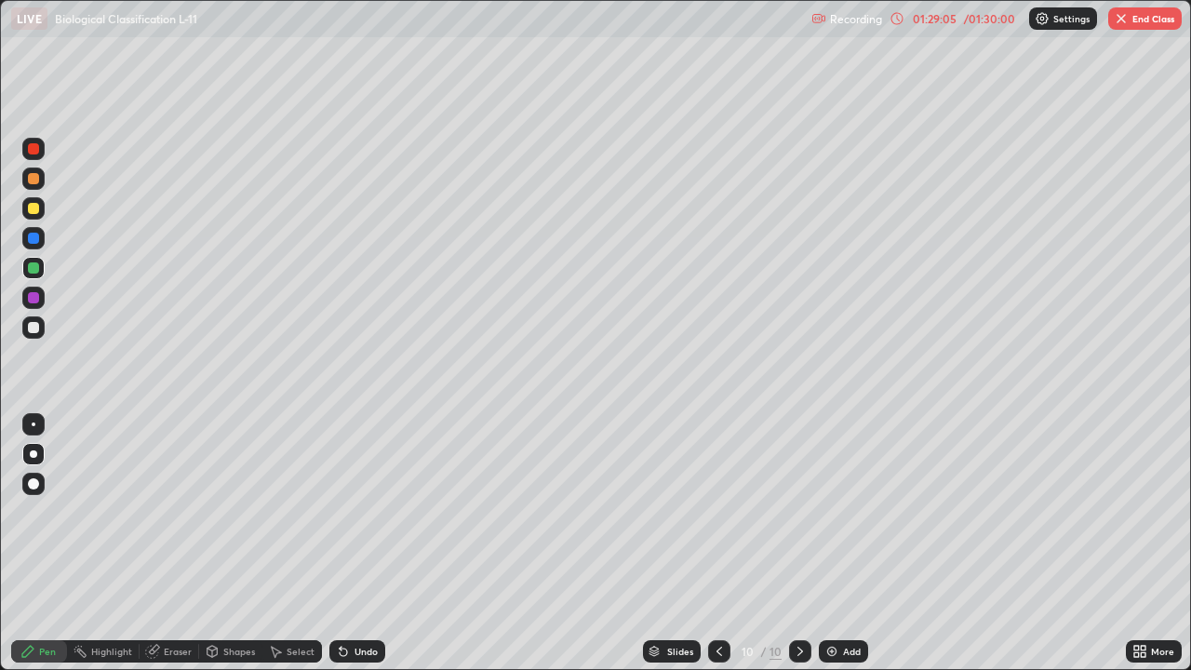
click at [346, 543] on div "Undo" at bounding box center [357, 651] width 56 height 22
click at [341, 543] on div "Undo" at bounding box center [357, 651] width 56 height 22
click at [339, 543] on div "Undo" at bounding box center [357, 651] width 56 height 22
click at [340, 543] on div "Undo" at bounding box center [357, 651] width 56 height 22
click at [339, 543] on div "Undo" at bounding box center [357, 651] width 56 height 22
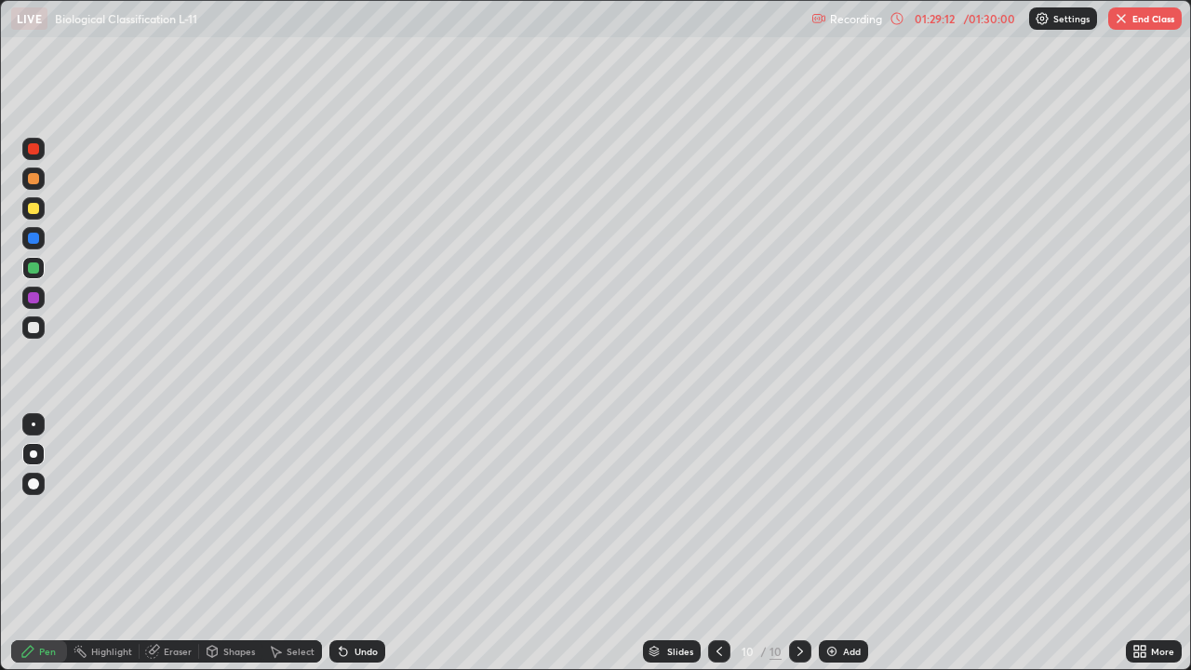
click at [354, 543] on div "Undo" at bounding box center [365, 650] width 23 height 9
click at [350, 543] on div "Undo" at bounding box center [357, 651] width 56 height 22
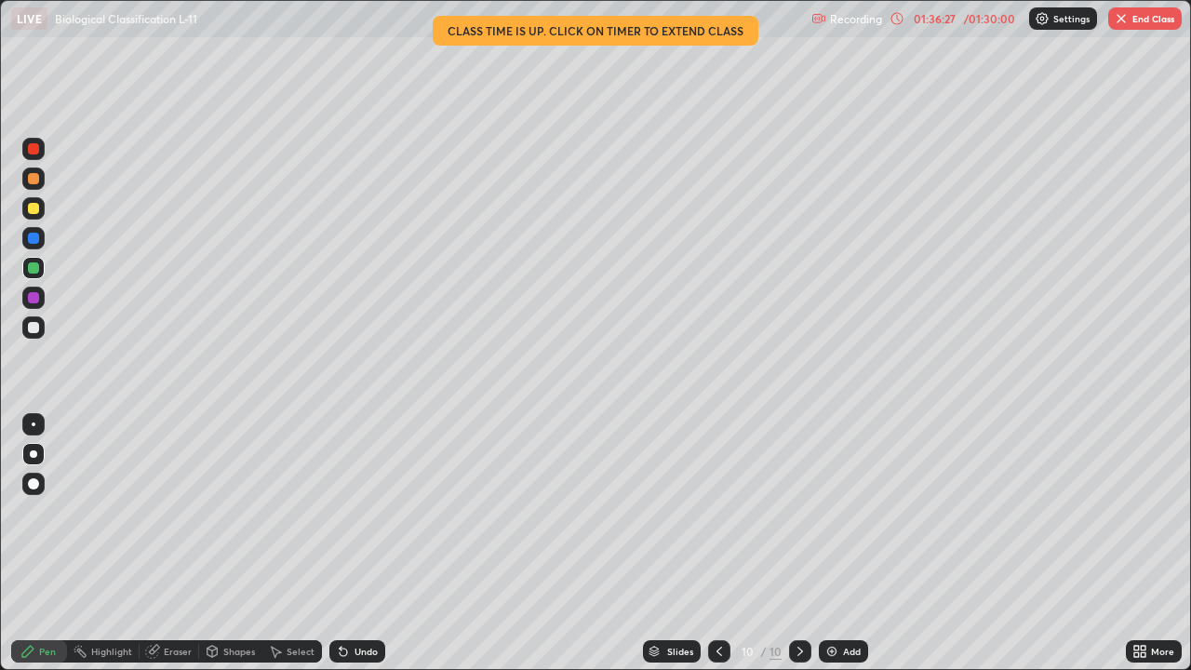
click at [1156, 17] on button "End Class" at bounding box center [1144, 18] width 73 height 22
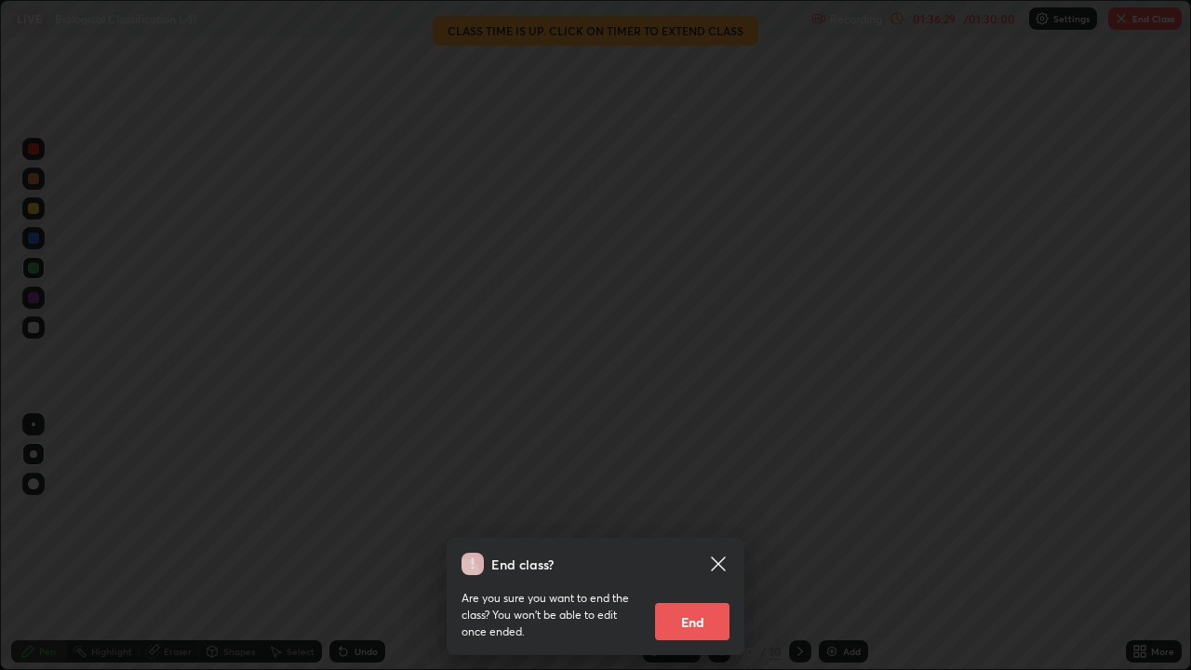
click at [709, 543] on button "End" at bounding box center [692, 621] width 74 height 37
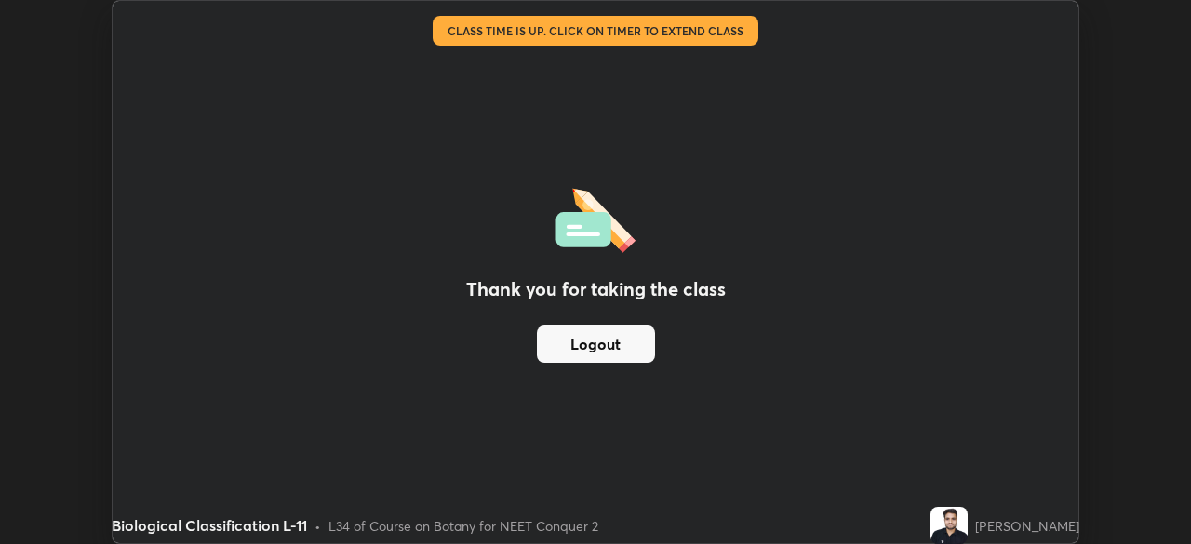
scroll to position [92465, 91819]
click at [601, 346] on button "Logout" at bounding box center [596, 344] width 118 height 37
